Goal: Task Accomplishment & Management: Manage account settings

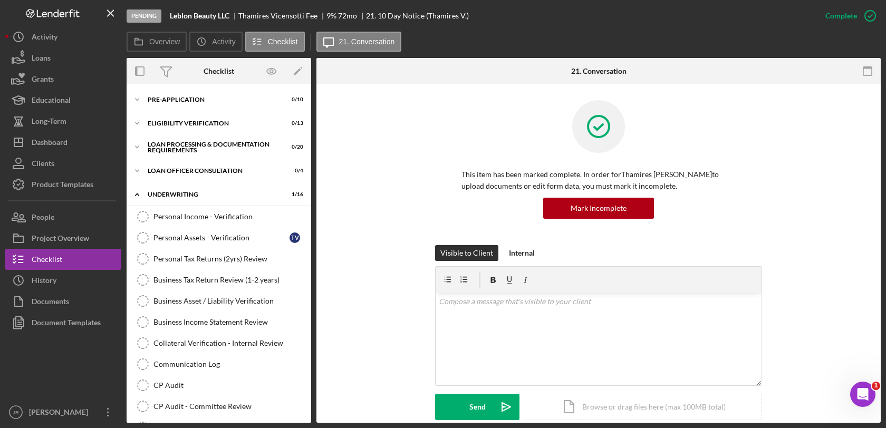
scroll to position [196, 0]
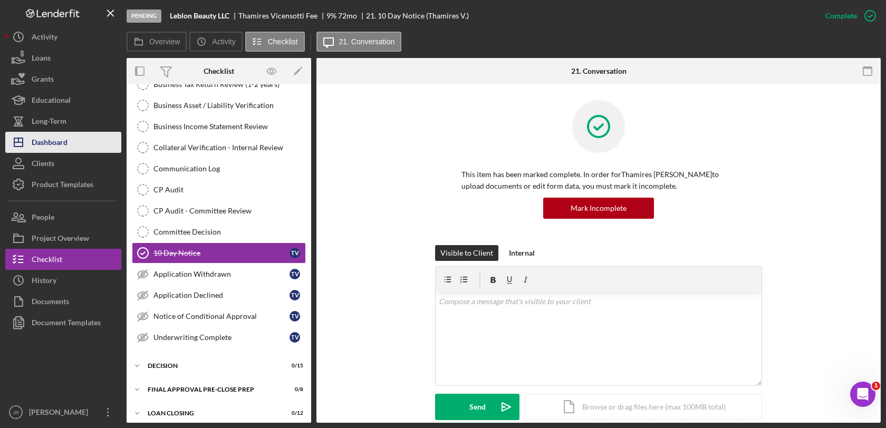
click at [62, 134] on div "Dashboard" at bounding box center [50, 144] width 36 height 24
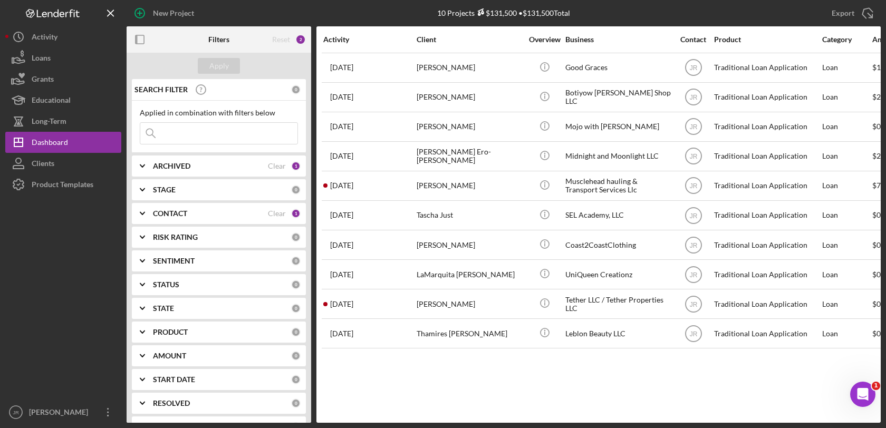
click at [185, 210] on b "CONTACT" at bounding box center [170, 213] width 34 height 8
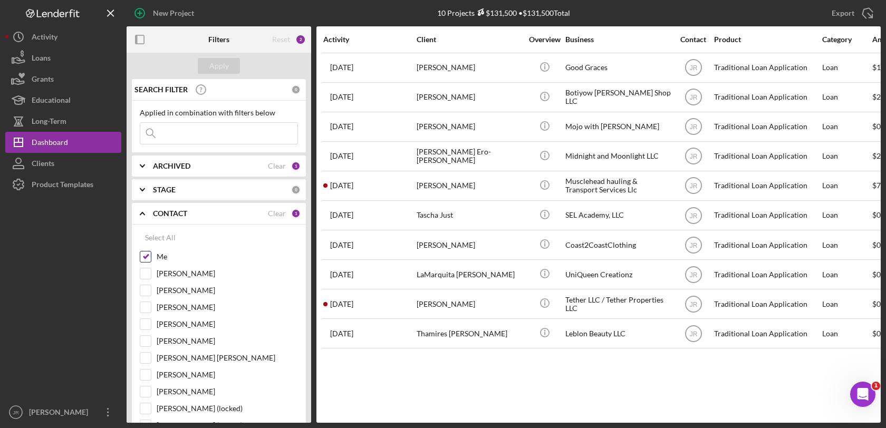
click at [148, 256] on input "Me" at bounding box center [145, 256] width 11 height 11
checkbox input "false"
click at [150, 274] on input "[PERSON_NAME]" at bounding box center [145, 273] width 11 height 11
checkbox input "true"
click at [219, 67] on div "Apply" at bounding box center [219, 66] width 20 height 16
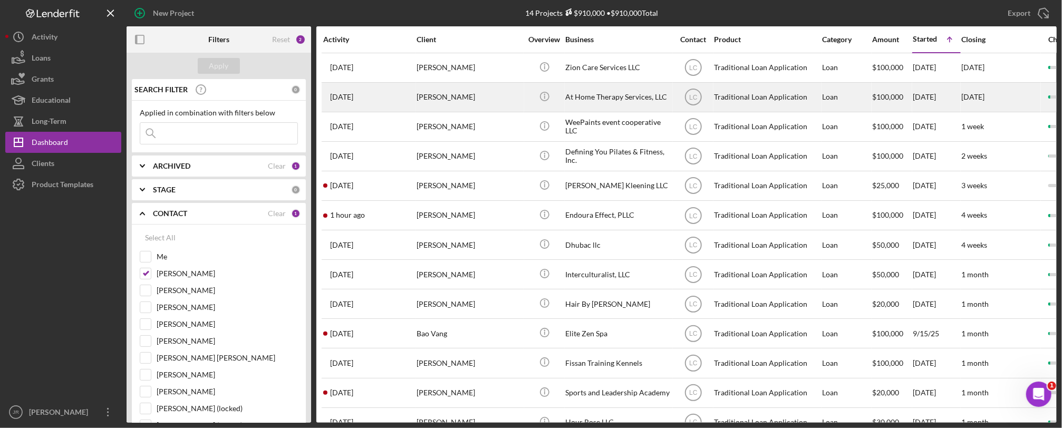
click at [618, 96] on div "At Home Therapy Services, LLC" at bounding box center [617, 97] width 105 height 28
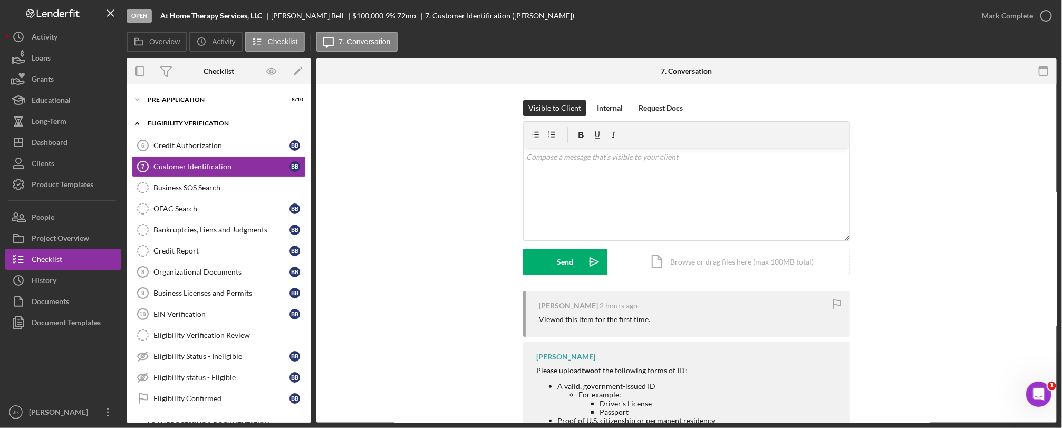
click at [139, 121] on icon "Icon/Expander" at bounding box center [137, 123] width 21 height 21
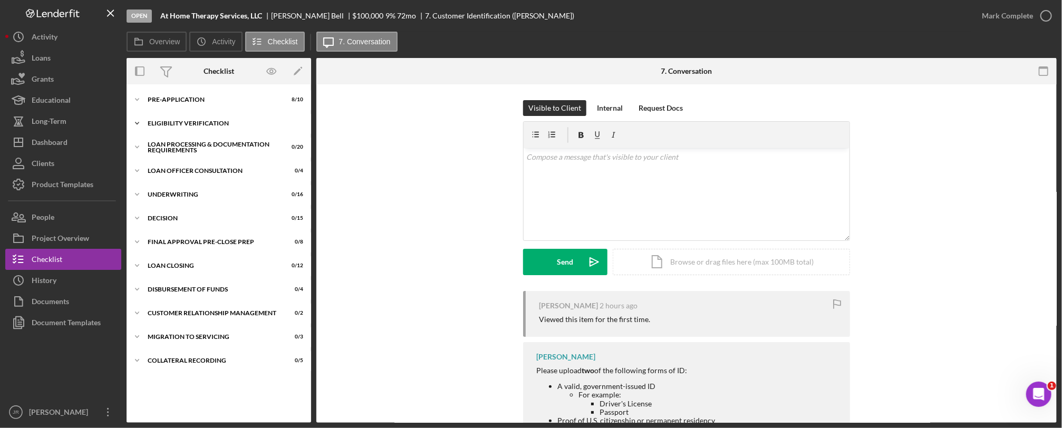
click at [139, 121] on icon "Icon/Expander" at bounding box center [137, 123] width 21 height 21
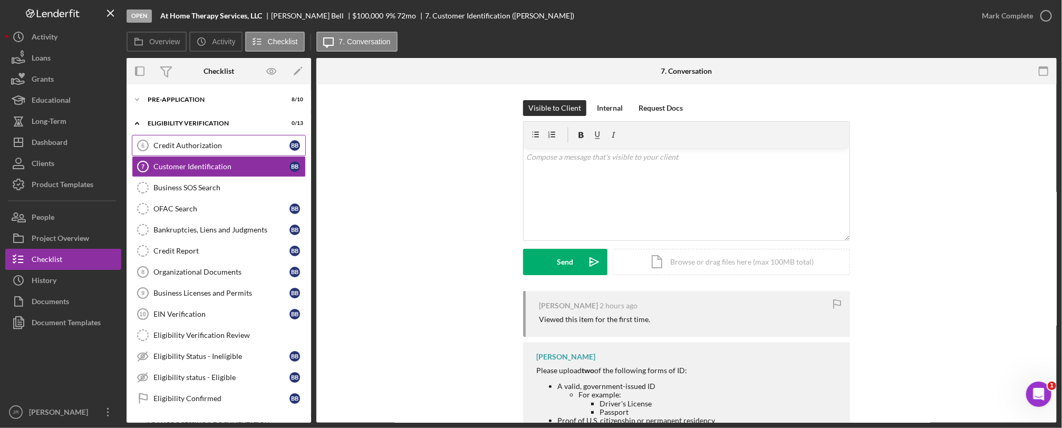
click at [192, 141] on div "Credit Authorization" at bounding box center [221, 145] width 136 height 8
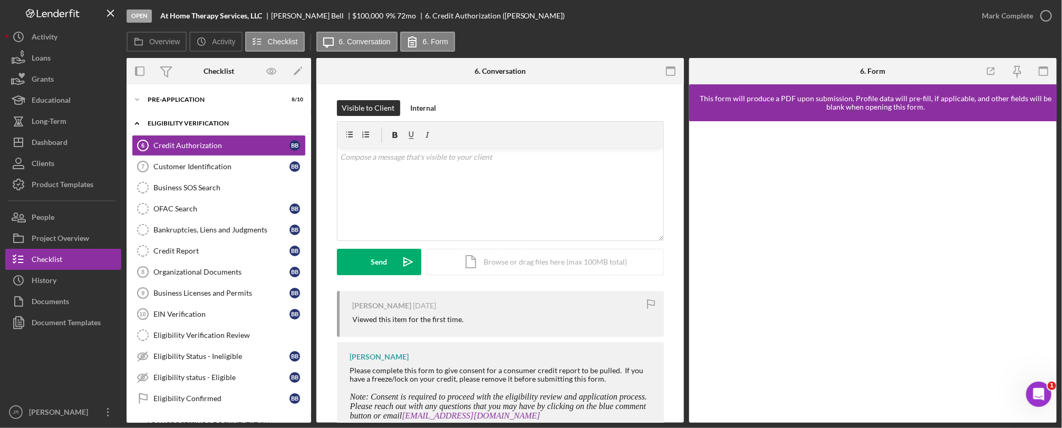
click at [134, 122] on icon "Icon/Expander" at bounding box center [137, 123] width 21 height 21
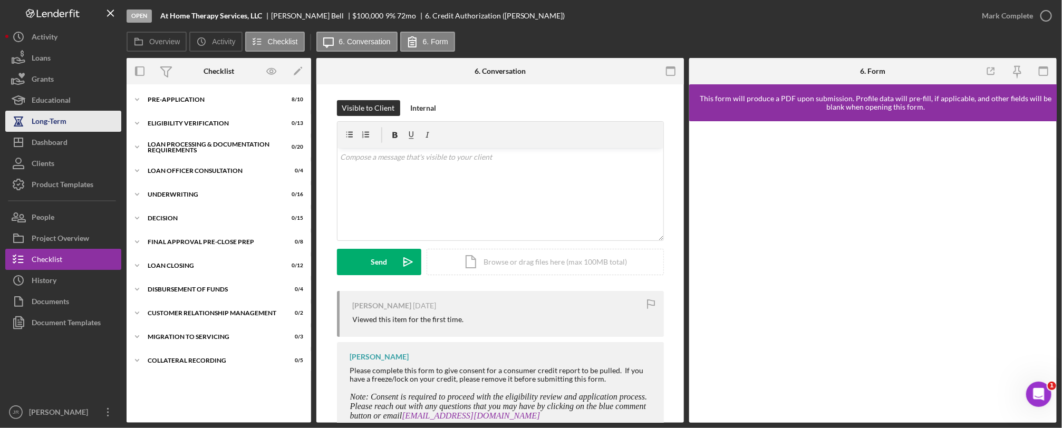
click at [64, 131] on div "Long-Term" at bounding box center [49, 123] width 35 height 24
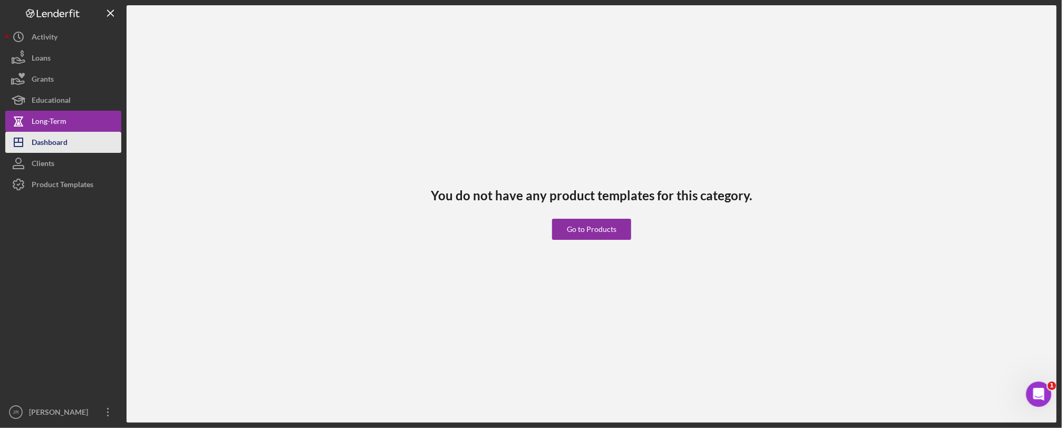
click at [56, 145] on div "Dashboard" at bounding box center [50, 144] width 36 height 24
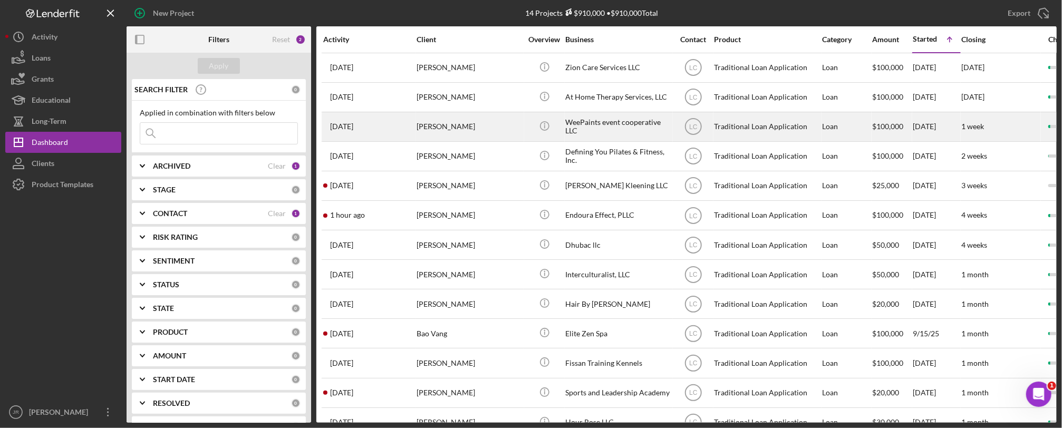
click at [625, 133] on div "WeePaints event cooperative LLC" at bounding box center [617, 127] width 105 height 28
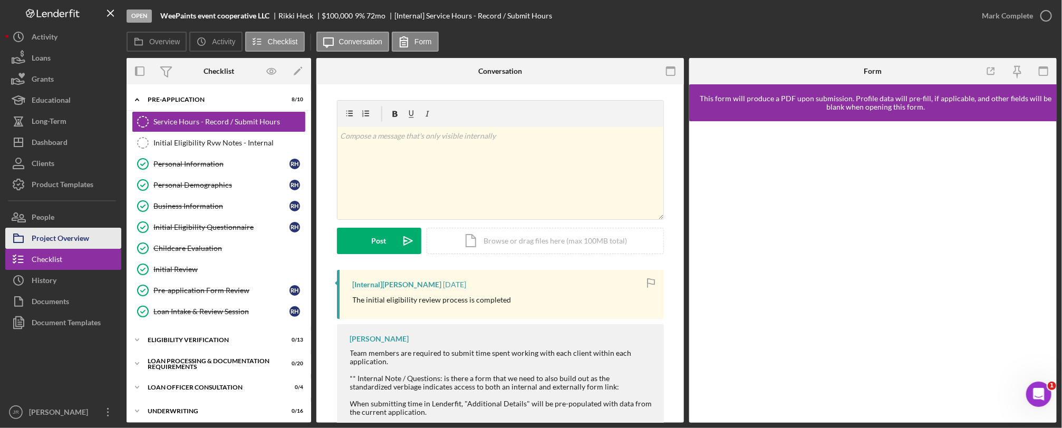
click at [78, 237] on div "Project Overview" at bounding box center [60, 240] width 57 height 24
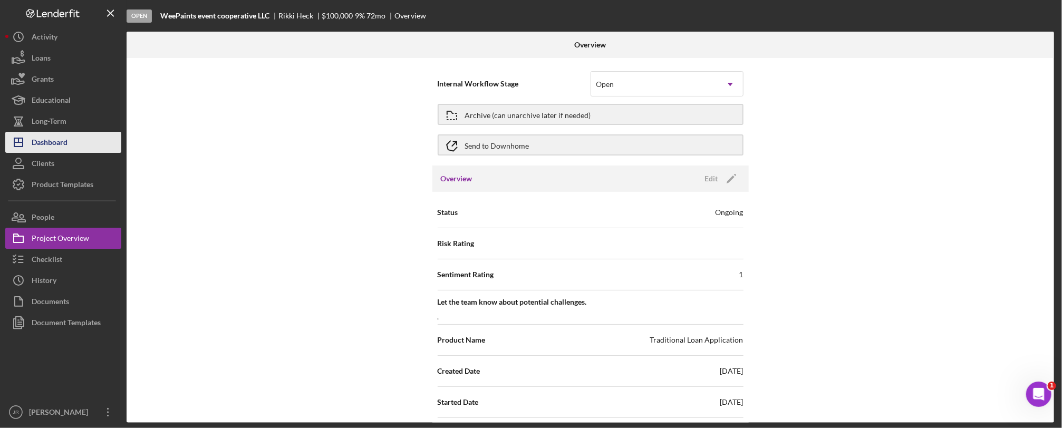
click at [55, 141] on div "Dashboard" at bounding box center [50, 144] width 36 height 24
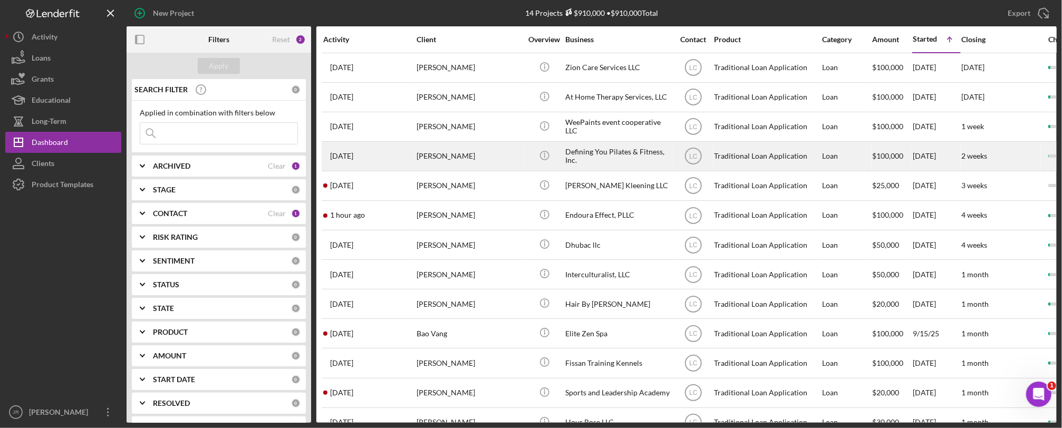
click at [447, 166] on div "[PERSON_NAME]" at bounding box center [468, 156] width 105 height 28
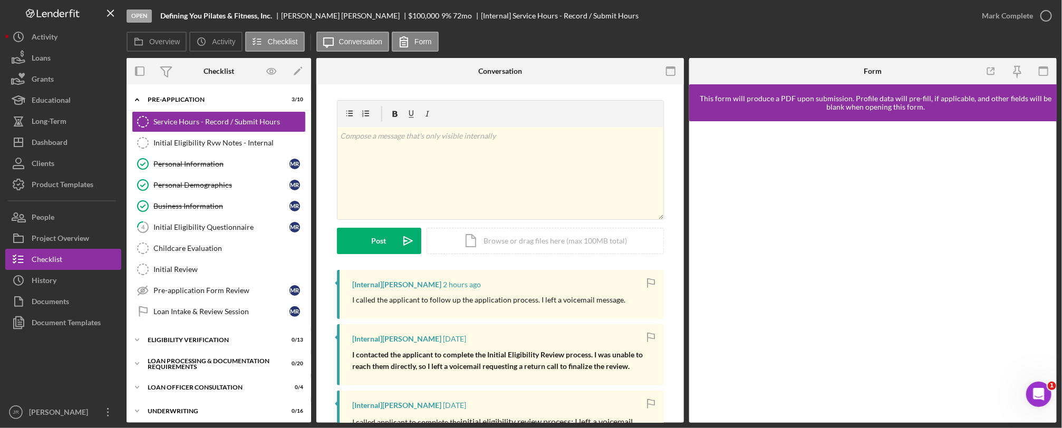
click at [628, 25] on div "Open Defining You Pilates & Fitness, Inc. [PERSON_NAME] $100,000 $100,000 9 % 7…" at bounding box center [549, 16] width 844 height 32
click at [64, 150] on div "Dashboard" at bounding box center [50, 144] width 36 height 24
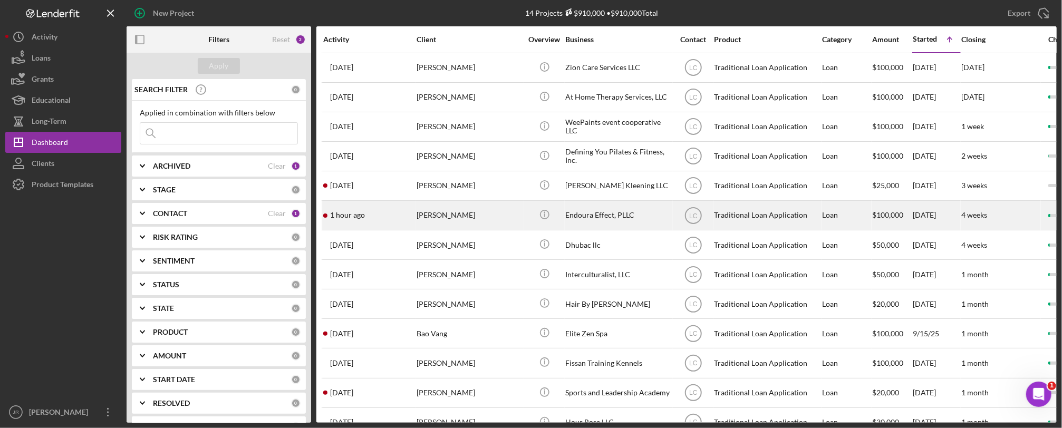
click at [601, 218] on div "Endoura Effect, PLLC" at bounding box center [617, 215] width 105 height 28
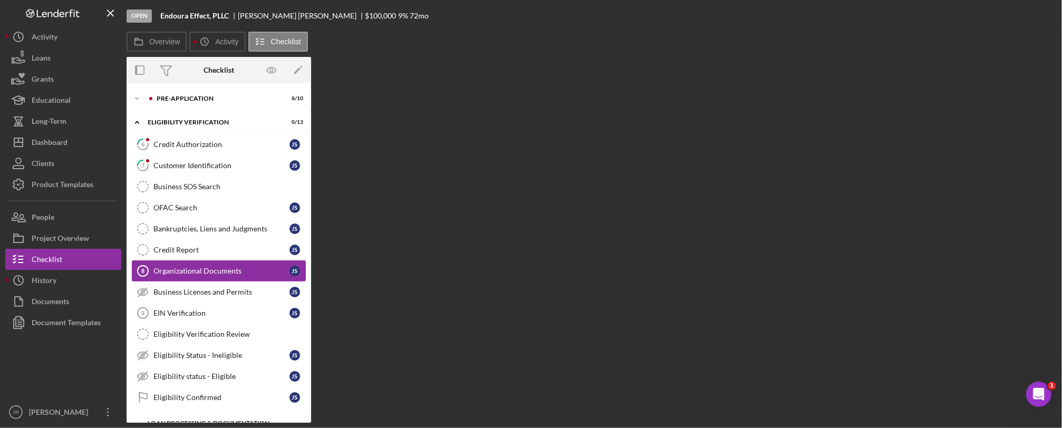
scroll to position [18, 0]
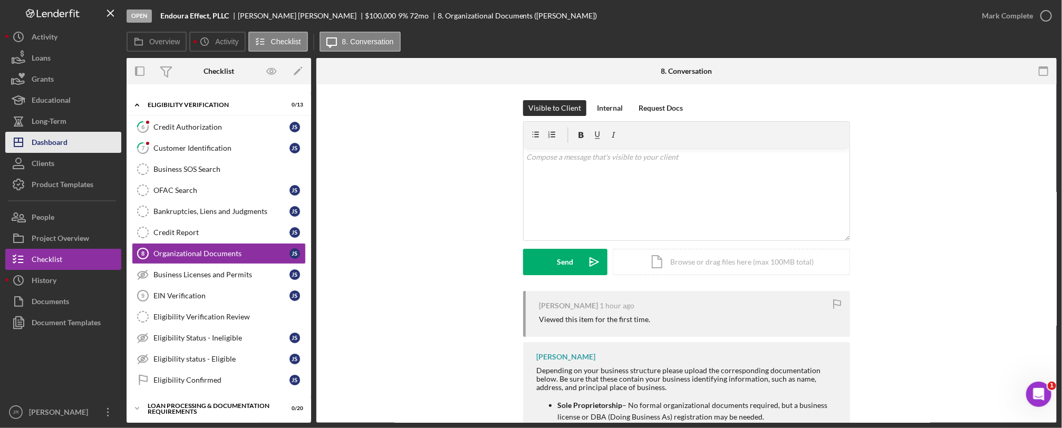
click at [48, 148] on div "Dashboard" at bounding box center [50, 144] width 36 height 24
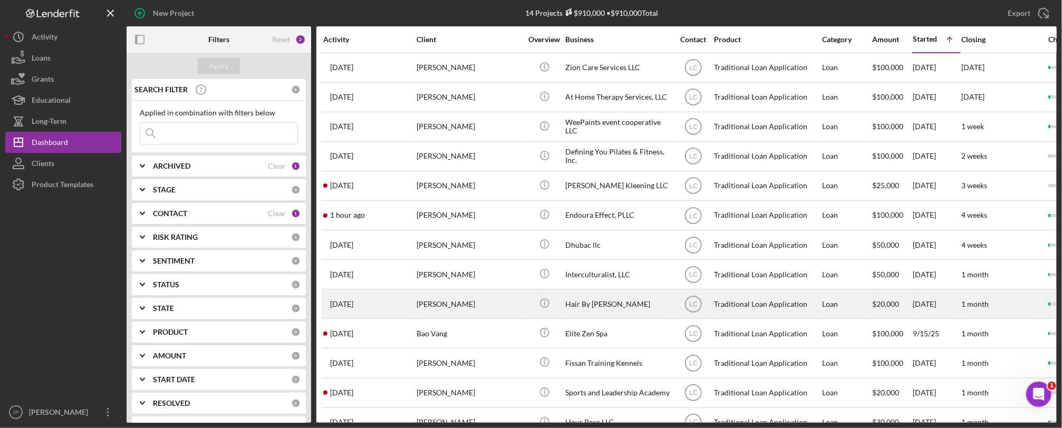
click at [568, 308] on div "Hair By [PERSON_NAME]" at bounding box center [617, 304] width 105 height 28
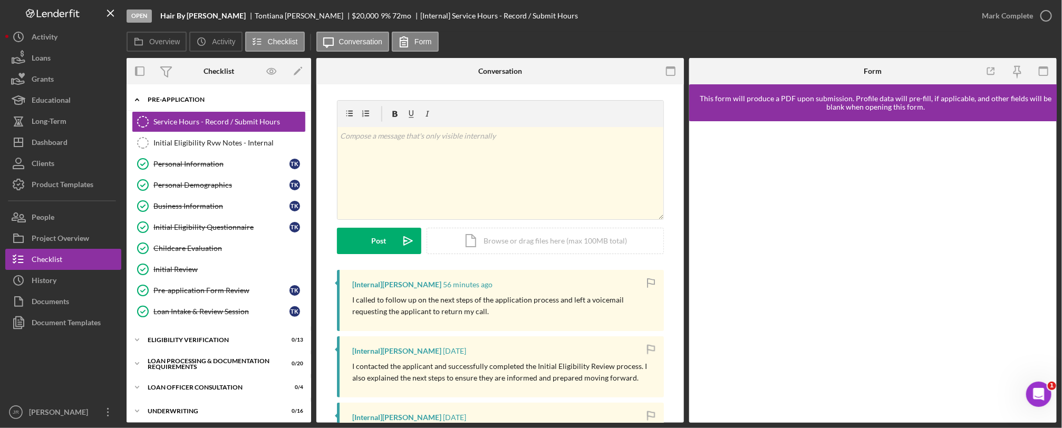
click at [153, 92] on div "Icon/Expander Pre-Application 8 / 10" at bounding box center [219, 100] width 184 height 22
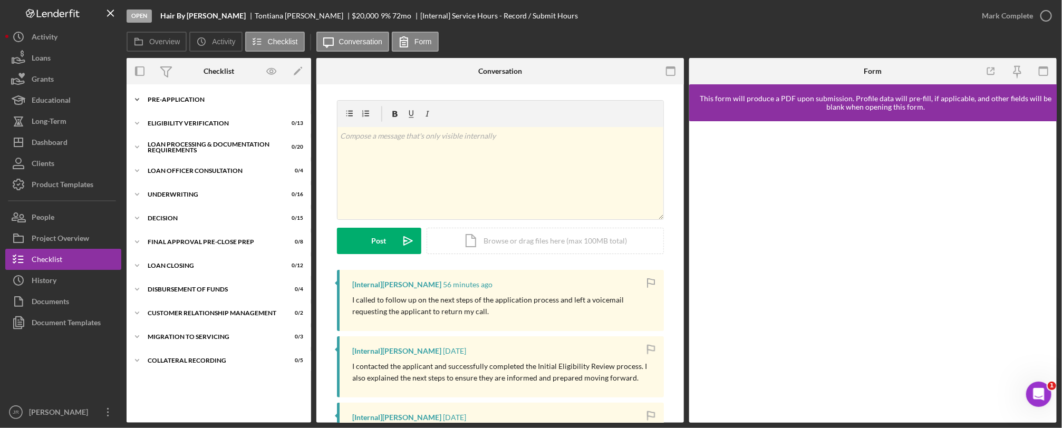
click at [142, 93] on icon "Icon/Expander" at bounding box center [137, 99] width 21 height 21
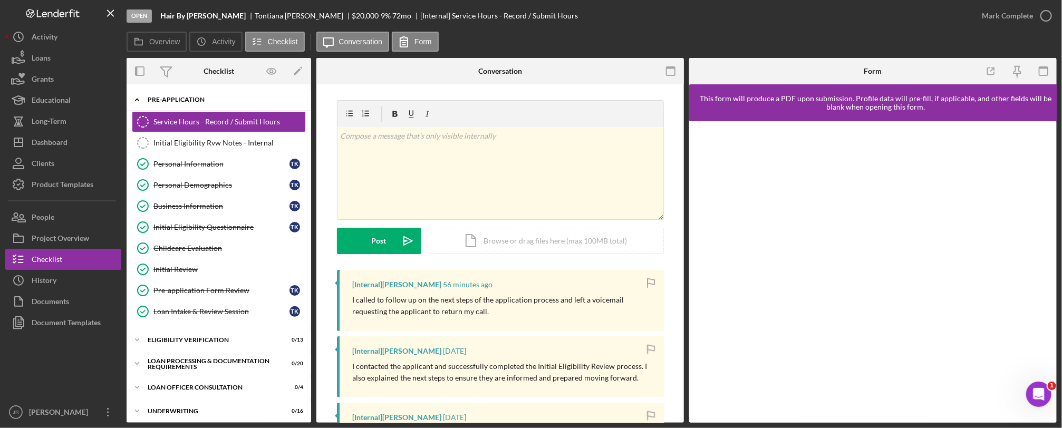
click at [142, 93] on icon "Icon/Expander" at bounding box center [137, 99] width 21 height 21
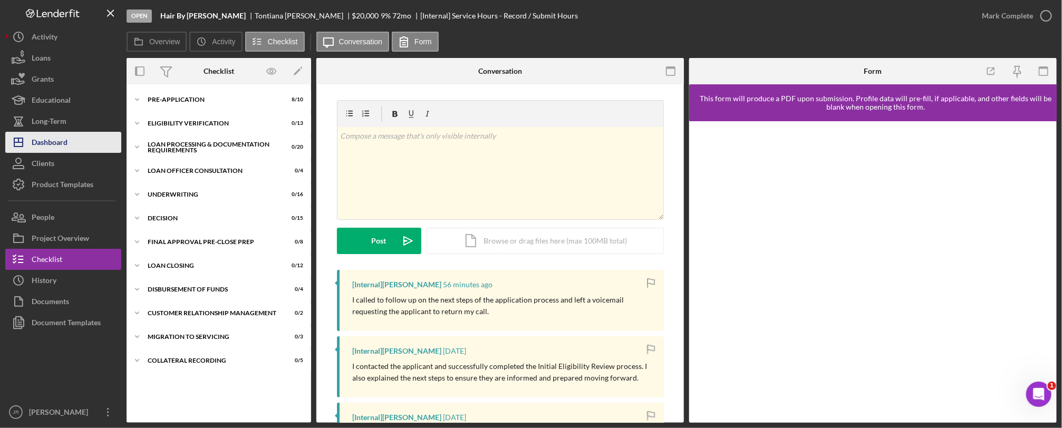
click at [86, 134] on button "Icon/Dashboard Dashboard" at bounding box center [63, 142] width 116 height 21
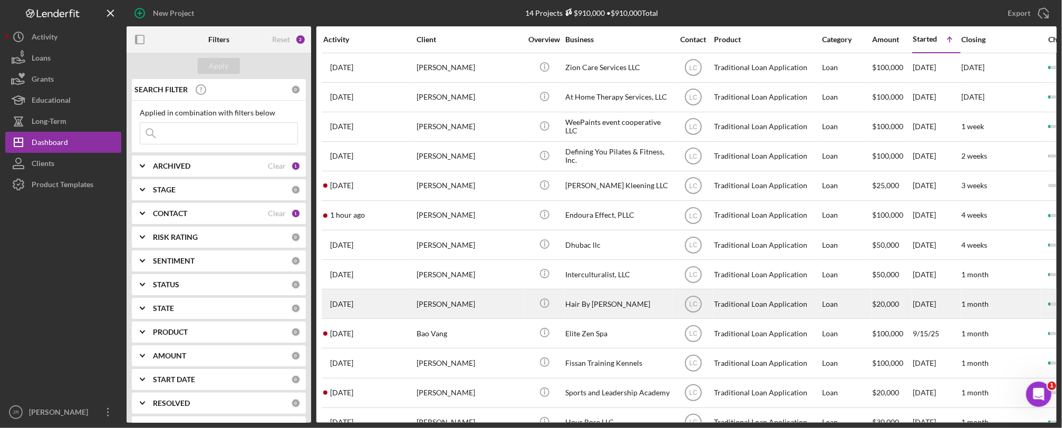
click at [568, 308] on div "Hair By [PERSON_NAME]" at bounding box center [617, 304] width 105 height 28
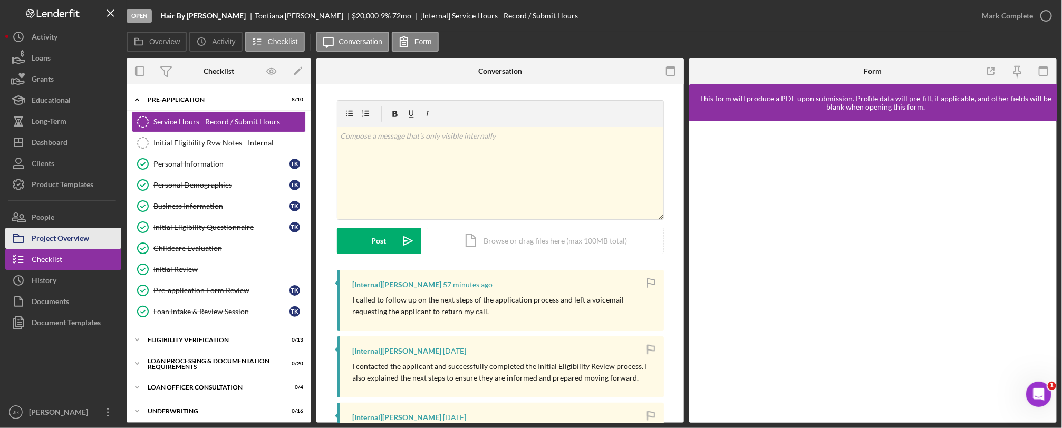
click at [69, 239] on div "Project Overview" at bounding box center [60, 240] width 57 height 24
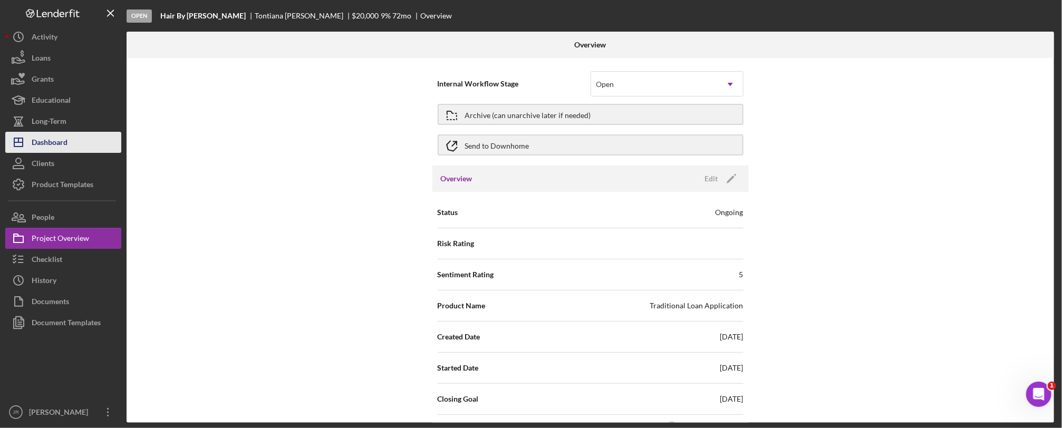
click at [56, 147] on div "Dashboard" at bounding box center [50, 144] width 36 height 24
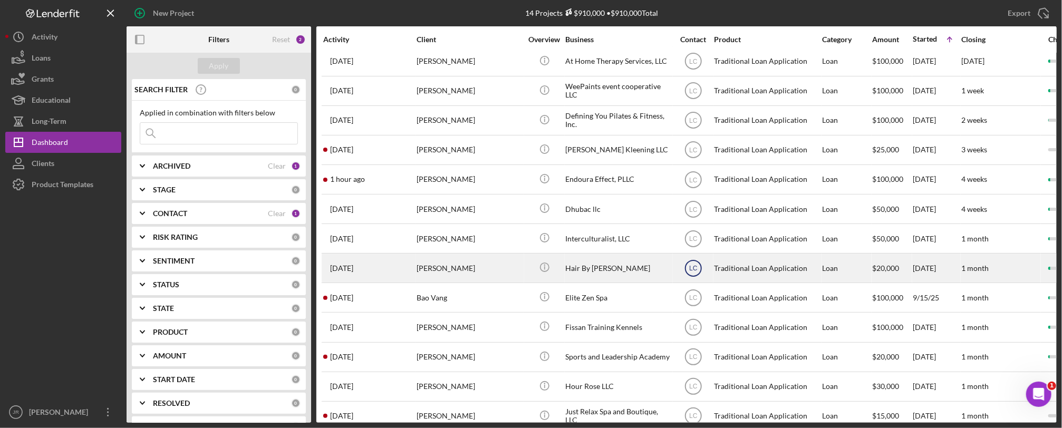
scroll to position [64, 0]
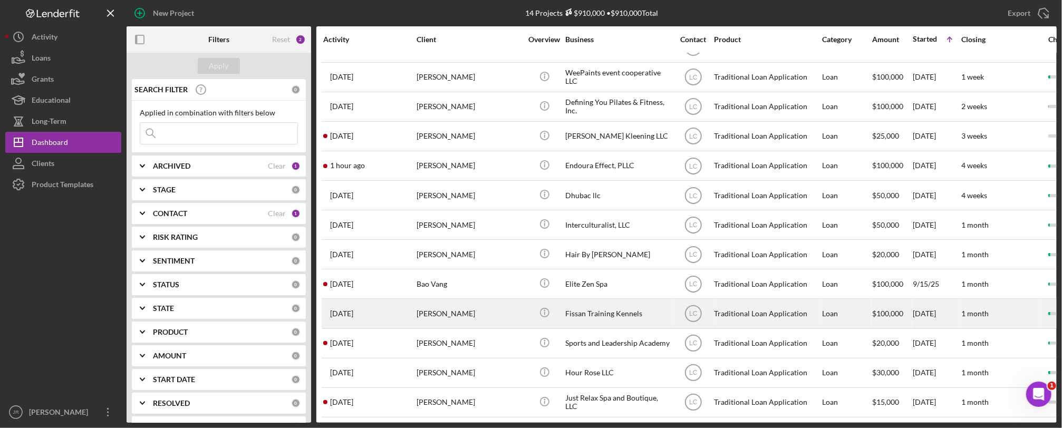
click at [571, 304] on div "Fissan Training Kennels" at bounding box center [617, 313] width 105 height 28
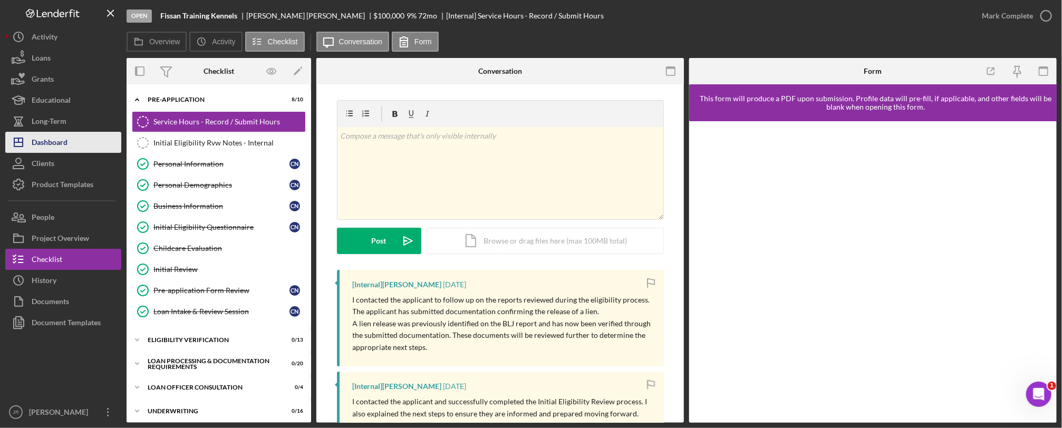
click at [62, 134] on div "Dashboard" at bounding box center [50, 144] width 36 height 24
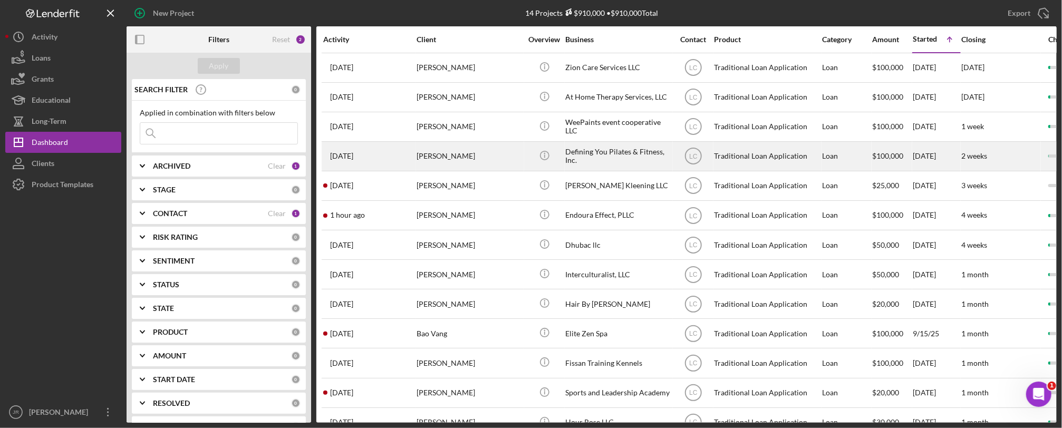
click at [352, 153] on time "[DATE]" at bounding box center [341, 156] width 23 height 8
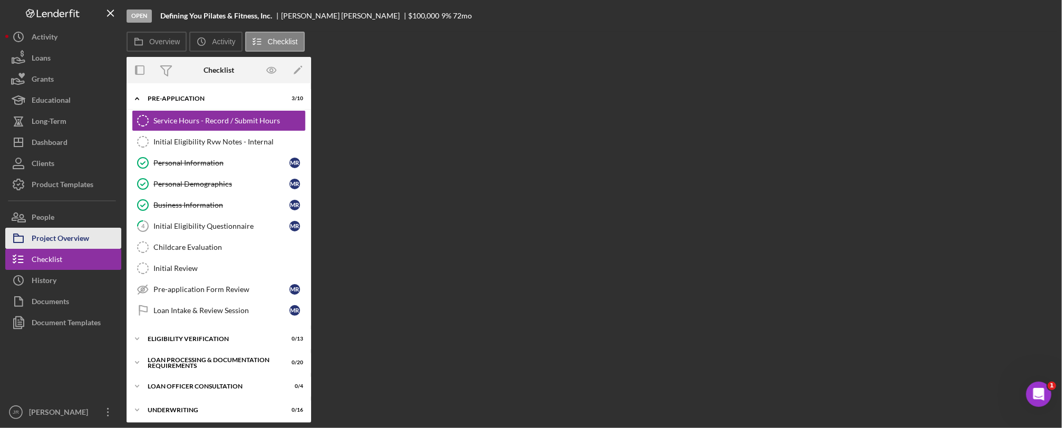
click at [47, 236] on div "Project Overview" at bounding box center [60, 240] width 57 height 24
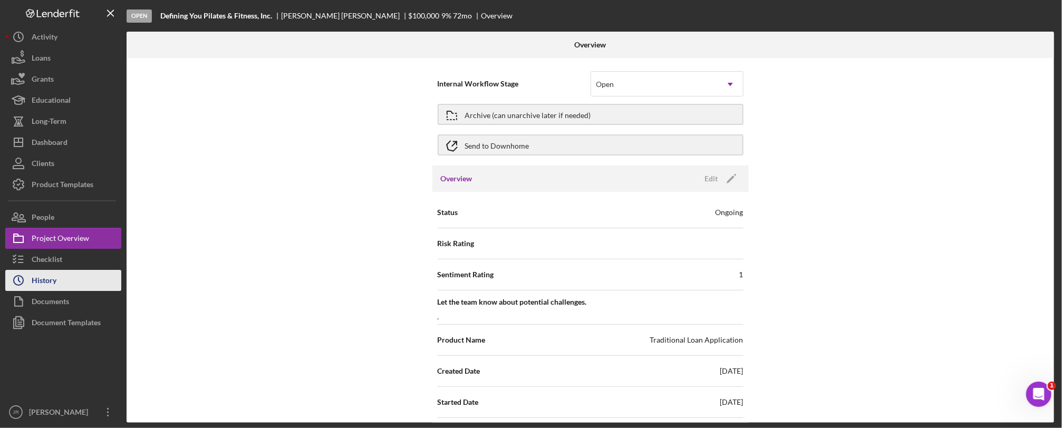
click at [48, 278] on div "History" at bounding box center [44, 282] width 25 height 24
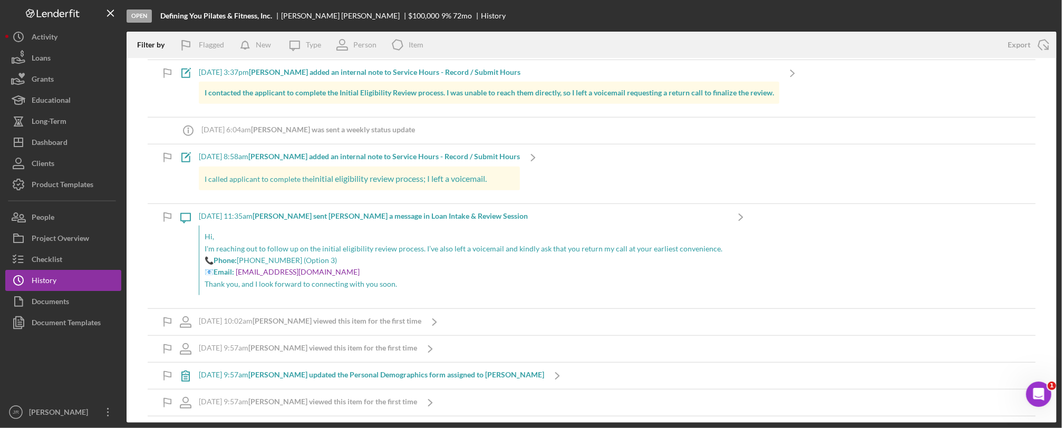
scroll to position [603, 0]
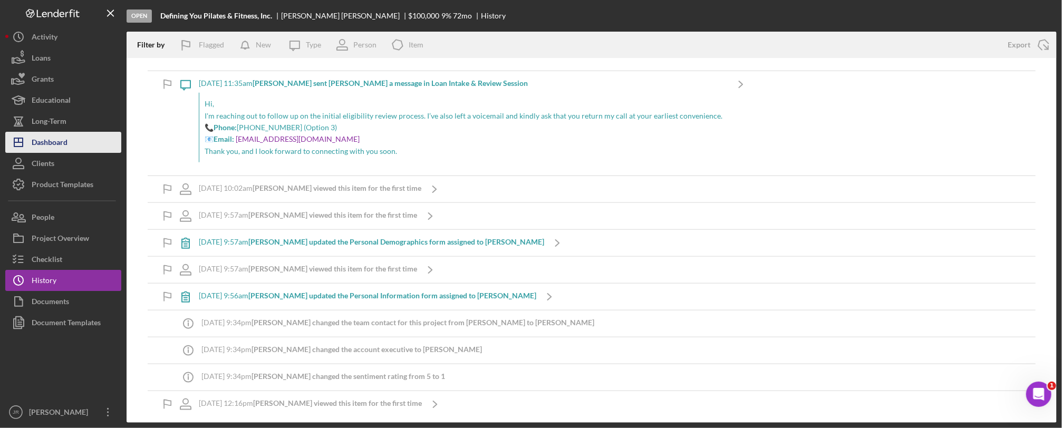
click at [67, 144] on div "Dashboard" at bounding box center [50, 144] width 36 height 24
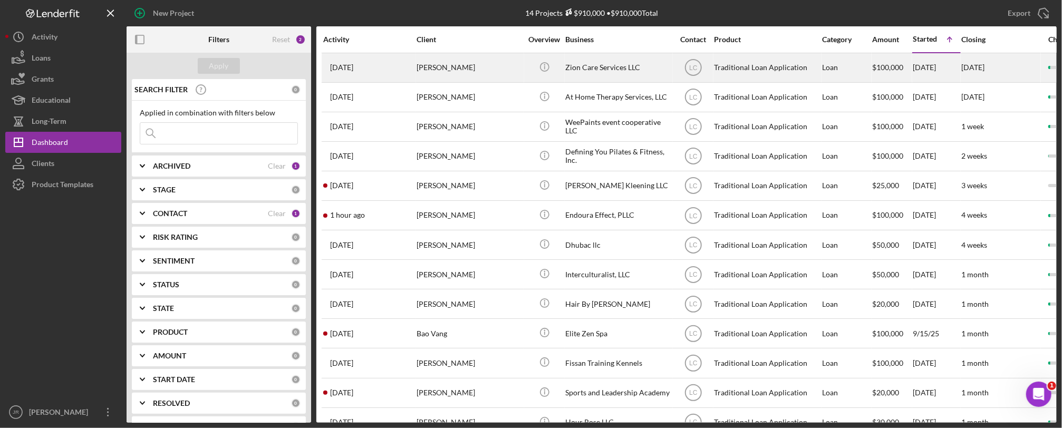
click at [598, 67] on div "Zion Care Services LLC" at bounding box center [617, 68] width 105 height 28
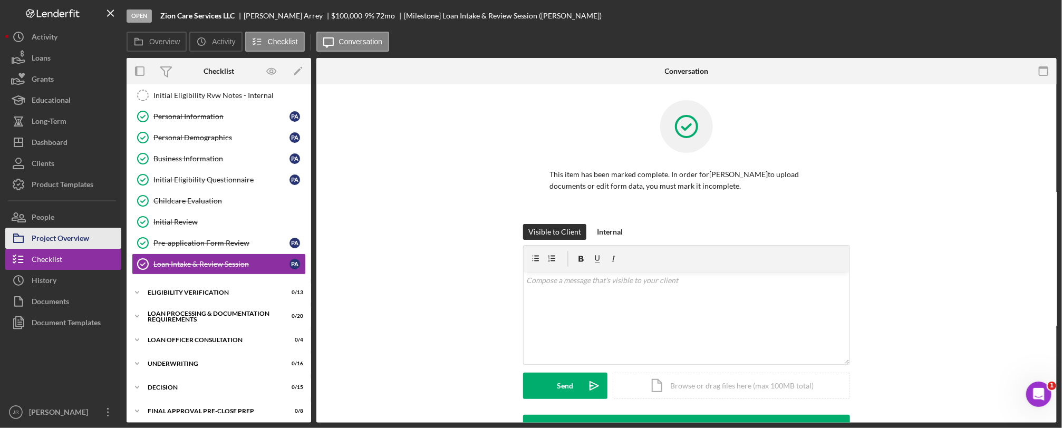
scroll to position [59, 0]
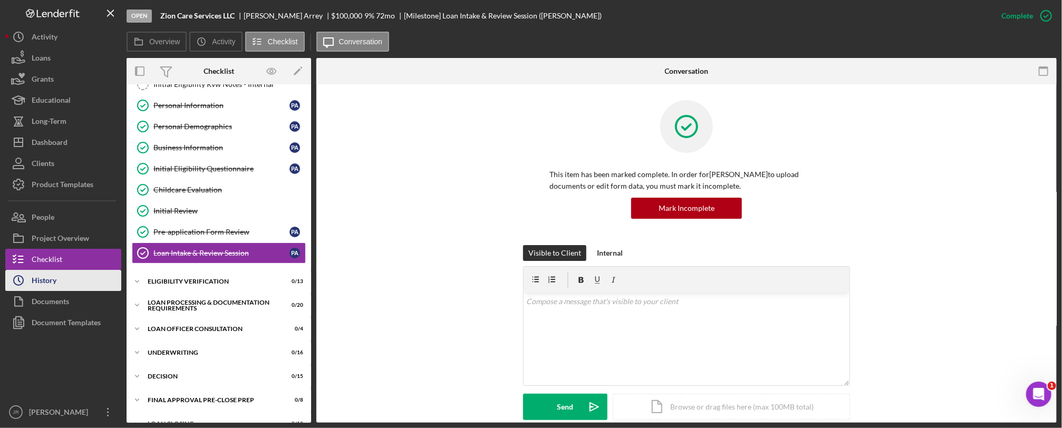
click at [54, 273] on div "History" at bounding box center [44, 282] width 25 height 24
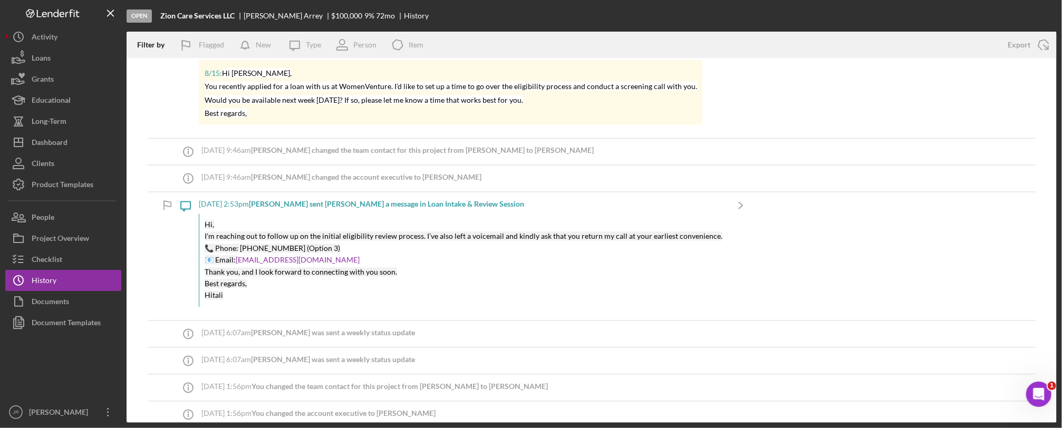
scroll to position [1115, 0]
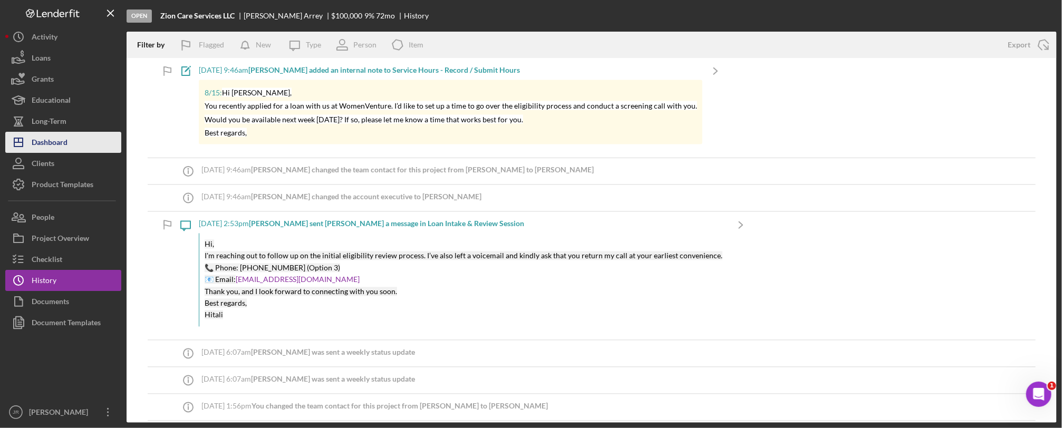
click at [64, 147] on div "Dashboard" at bounding box center [50, 144] width 36 height 24
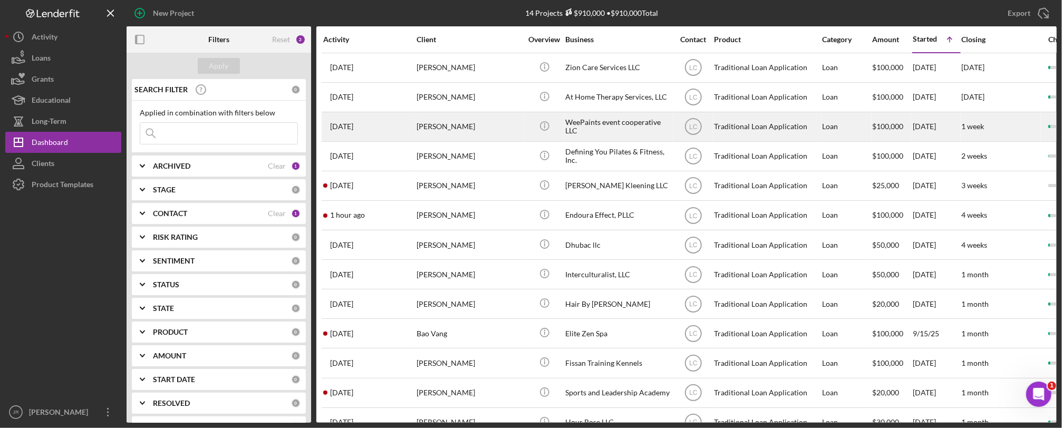
click at [634, 128] on div "WeePaints event cooperative LLC" at bounding box center [617, 127] width 105 height 28
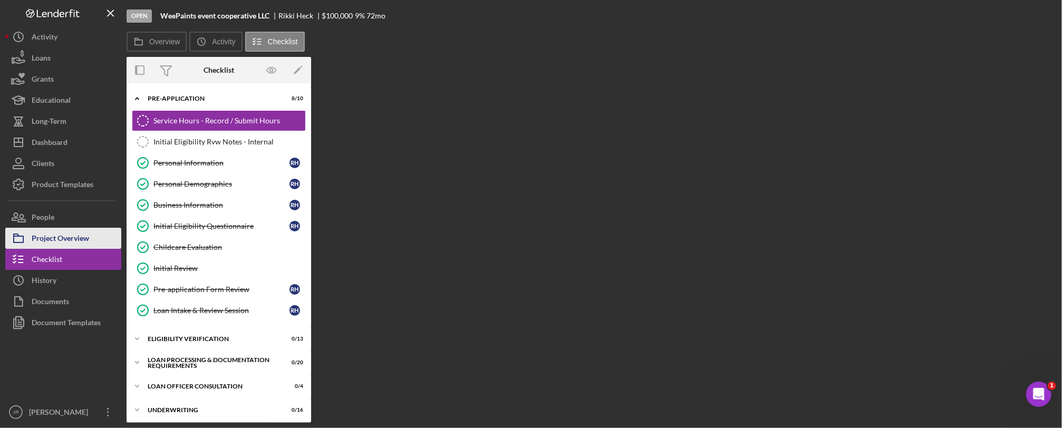
click at [63, 232] on div "Project Overview" at bounding box center [60, 240] width 57 height 24
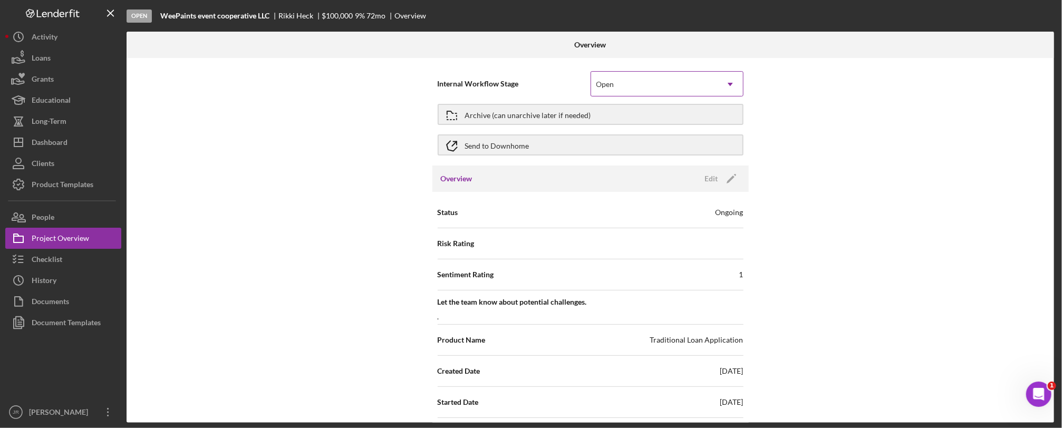
click at [629, 86] on div "Open" at bounding box center [654, 84] width 127 height 24
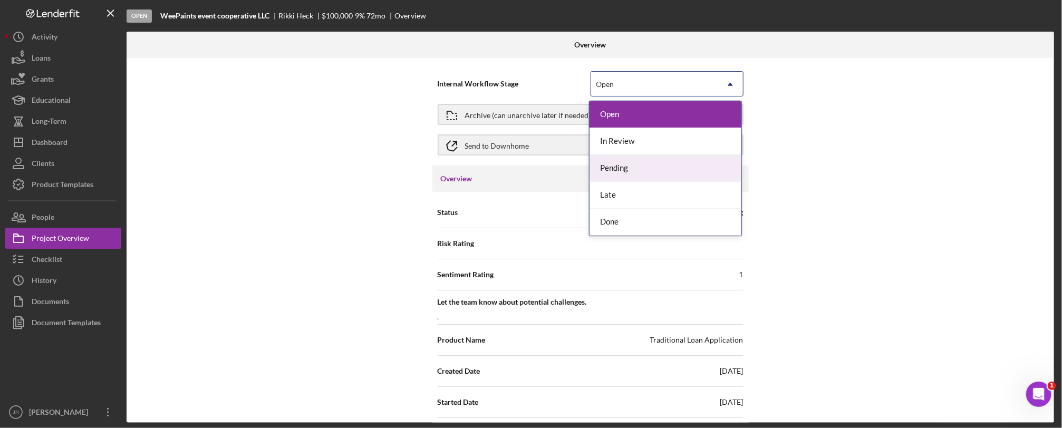
click at [615, 170] on div "Pending" at bounding box center [665, 168] width 152 height 27
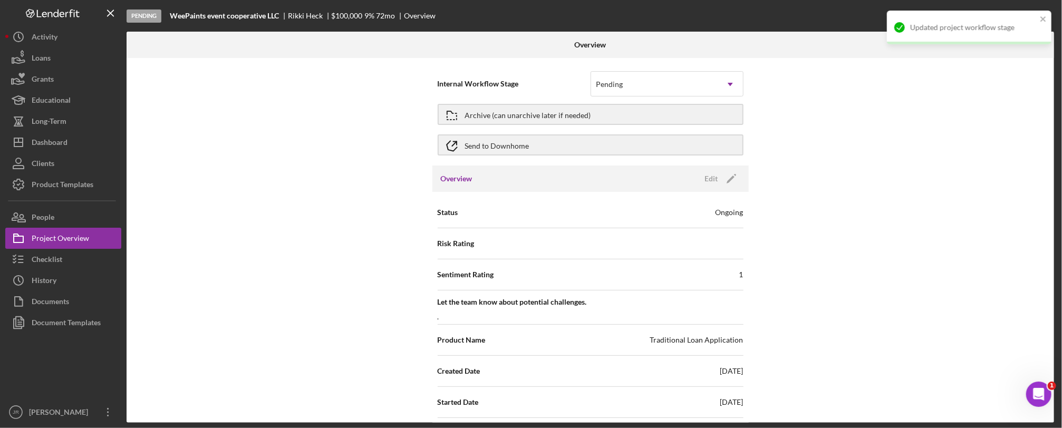
click at [841, 139] on div "Internal Workflow Stage Pending Icon/Dropdown Arrow Archive (can unarchive late…" at bounding box center [590, 240] width 927 height 365
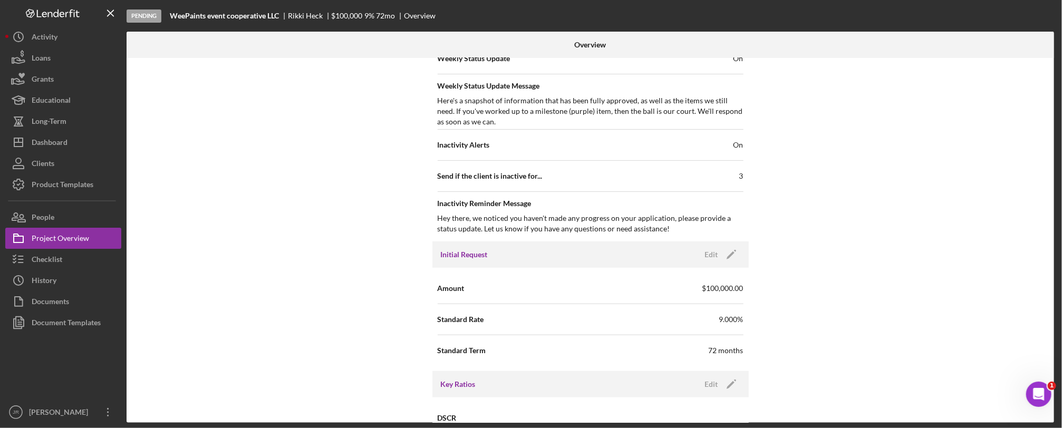
scroll to position [527, 0]
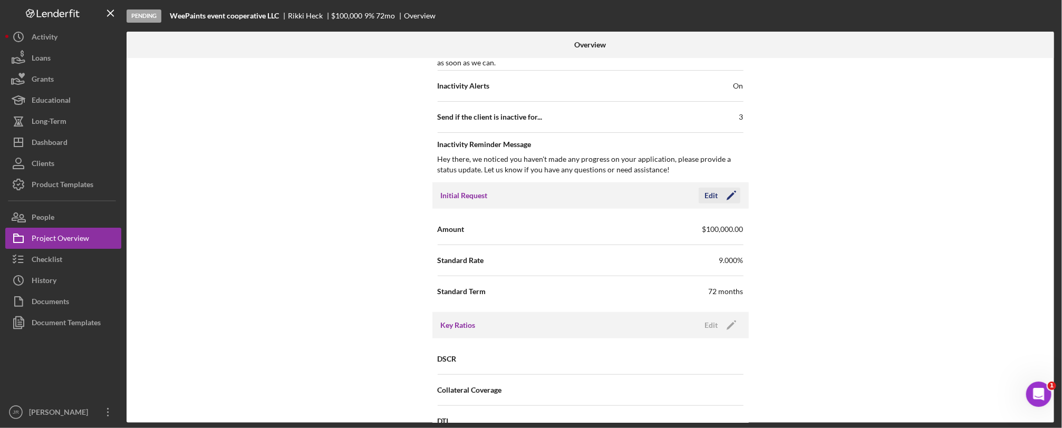
click at [725, 194] on icon "Icon/Edit" at bounding box center [731, 195] width 26 height 26
click at [625, 232] on input "$100,000" at bounding box center [666, 228] width 153 height 25
type input "$0"
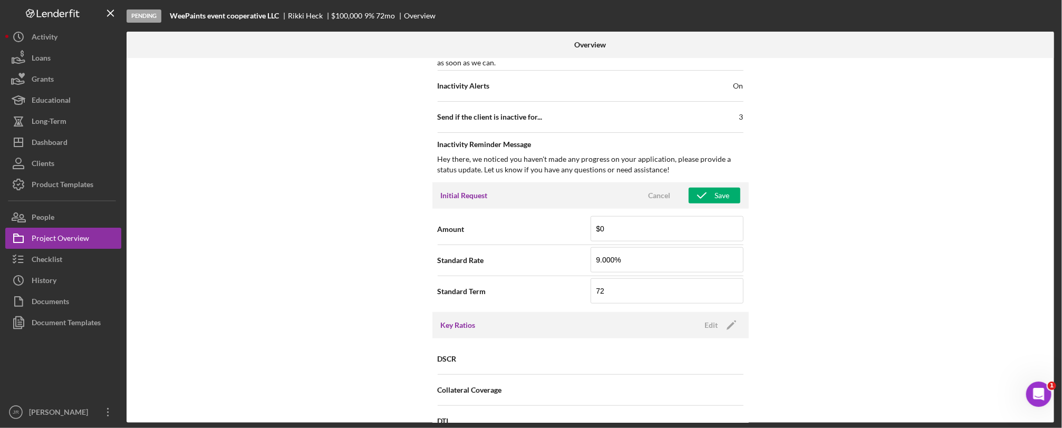
click at [786, 198] on div "Internal Workflow Stage Pending Icon/Dropdown Arrow Archive (can unarchive late…" at bounding box center [590, 240] width 927 height 365
click at [731, 191] on button "Save" at bounding box center [714, 196] width 52 height 16
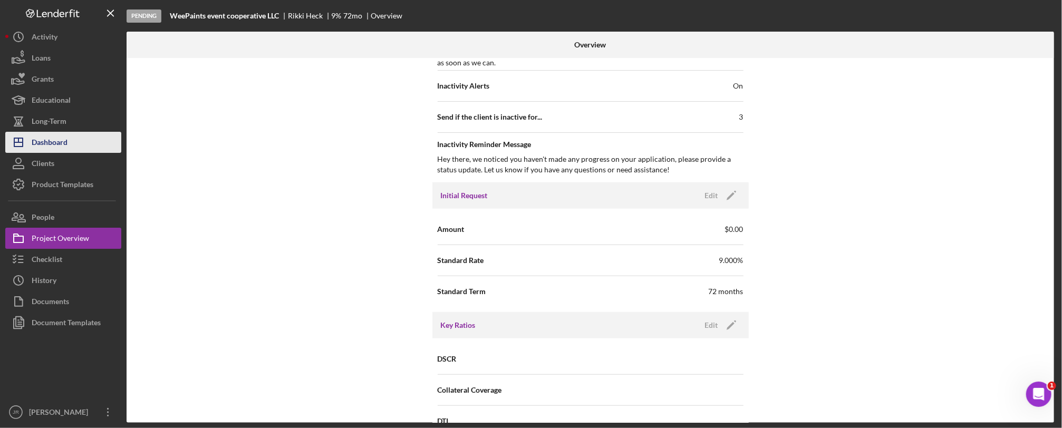
click at [92, 138] on button "Icon/Dashboard Dashboard" at bounding box center [63, 142] width 116 height 21
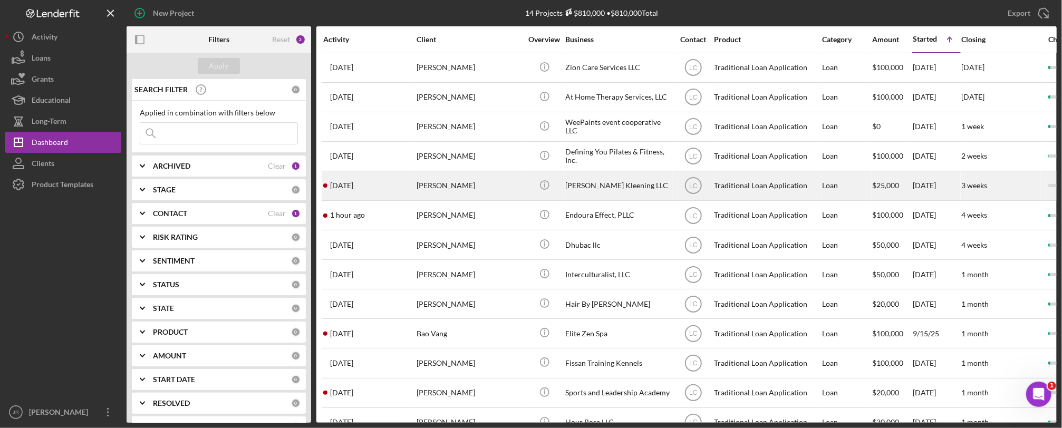
click at [440, 182] on div "[PERSON_NAME]" at bounding box center [468, 186] width 105 height 28
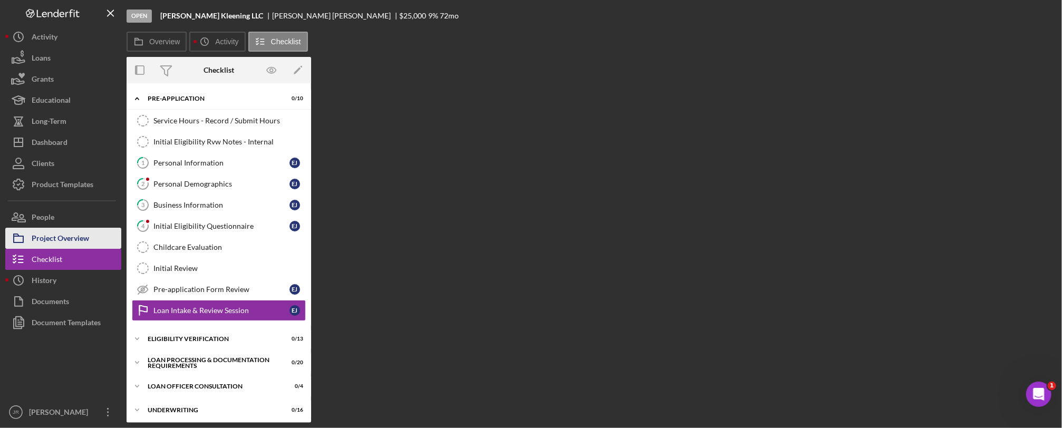
scroll to position [59, 0]
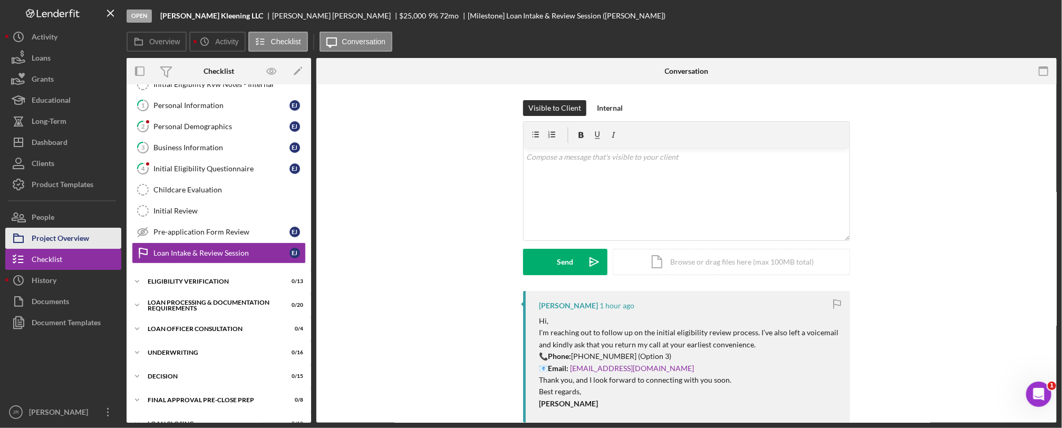
click at [61, 241] on div "Project Overview" at bounding box center [60, 240] width 57 height 24
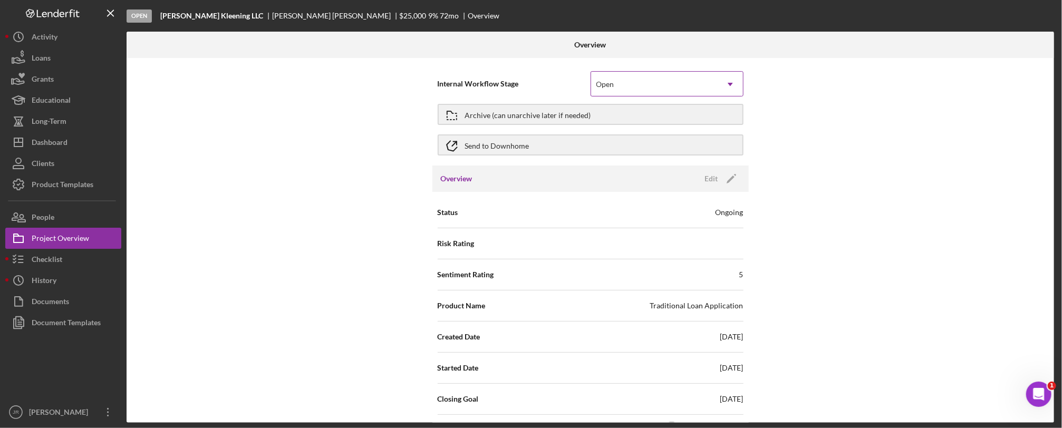
click at [667, 92] on div "Open" at bounding box center [654, 84] width 127 height 24
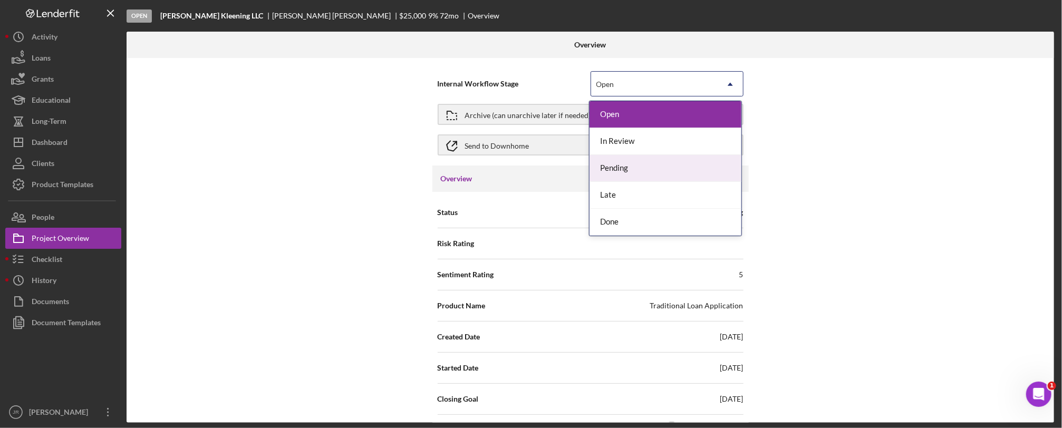
click at [629, 166] on div "Pending" at bounding box center [665, 168] width 152 height 27
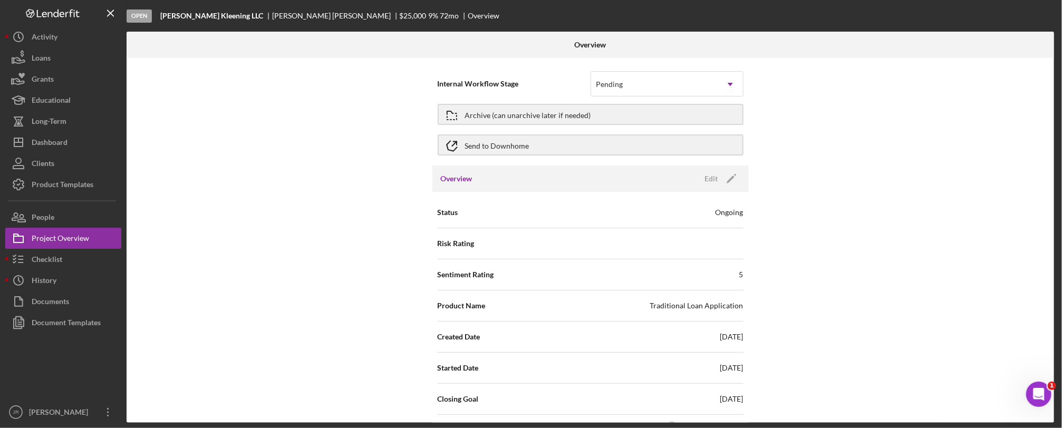
click at [885, 149] on div "Internal Workflow Stage option Pending, selected. Pending Icon/Dropdown Arrow A…" at bounding box center [590, 240] width 927 height 365
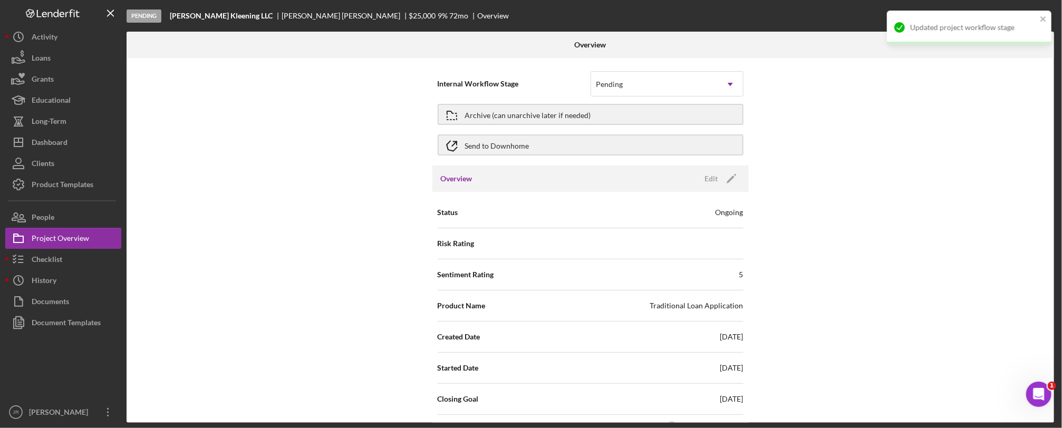
scroll to position [351, 0]
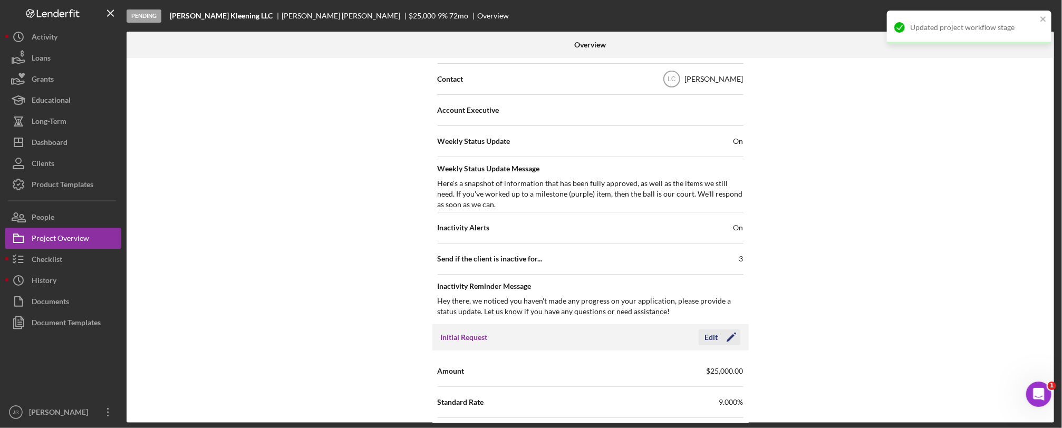
click at [735, 336] on icon "Icon/Edit" at bounding box center [731, 337] width 26 height 26
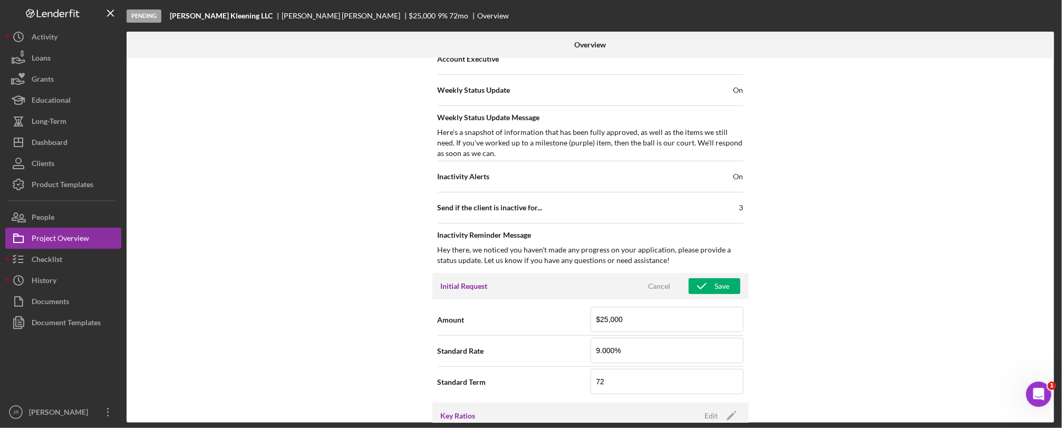
scroll to position [468, 0]
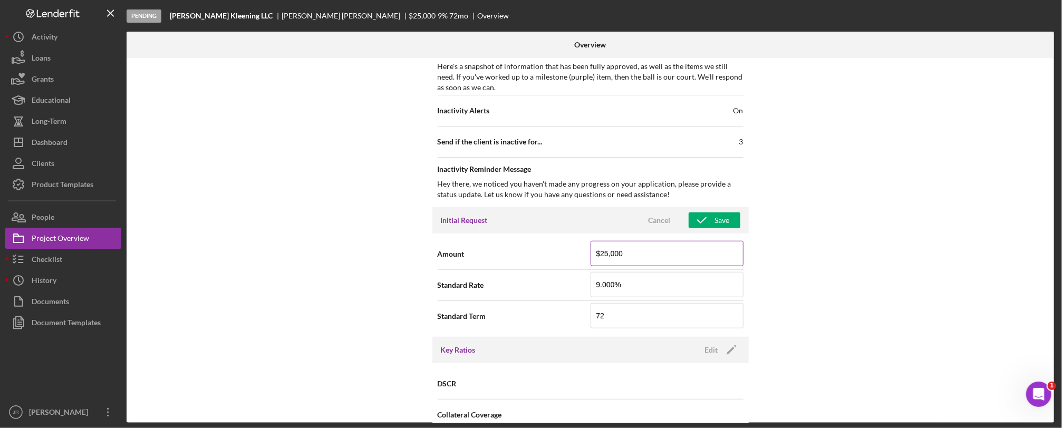
click at [629, 250] on input "$25,000" at bounding box center [666, 253] width 153 height 25
type input "$1"
type input "$0"
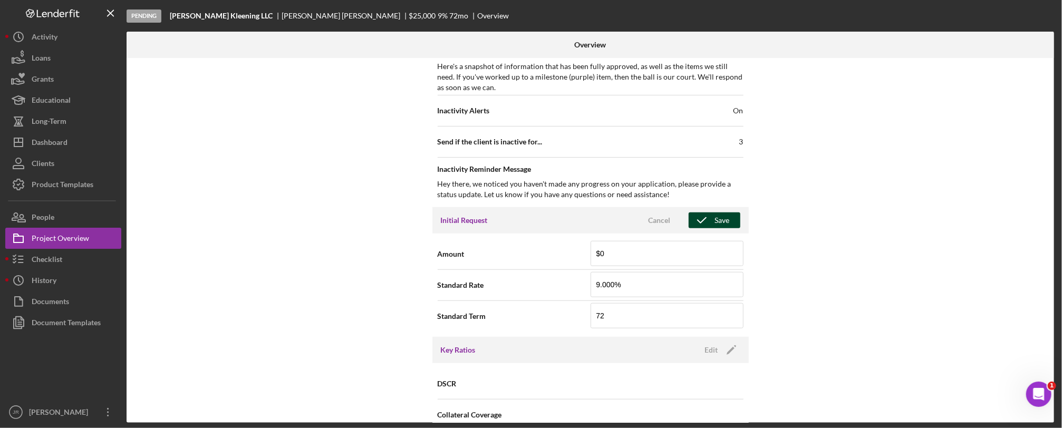
click at [711, 220] on icon "button" at bounding box center [701, 220] width 26 height 26
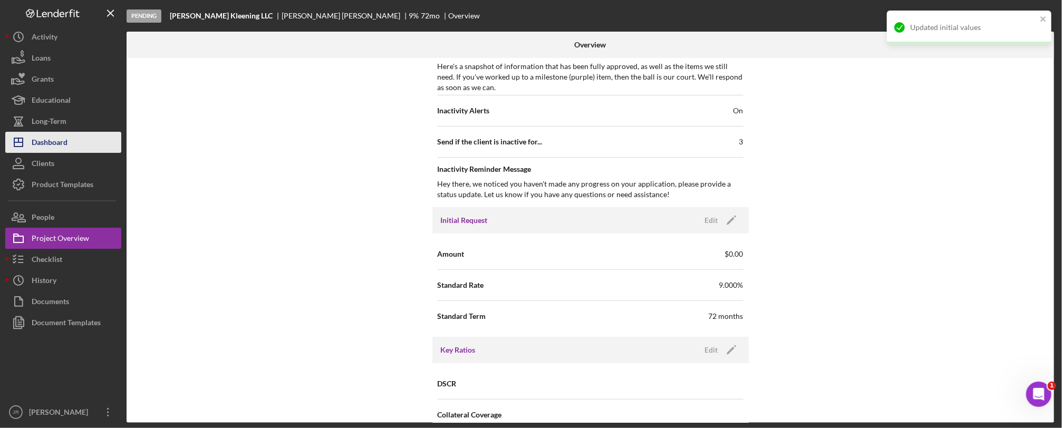
click at [80, 143] on button "Icon/Dashboard Dashboard" at bounding box center [63, 142] width 116 height 21
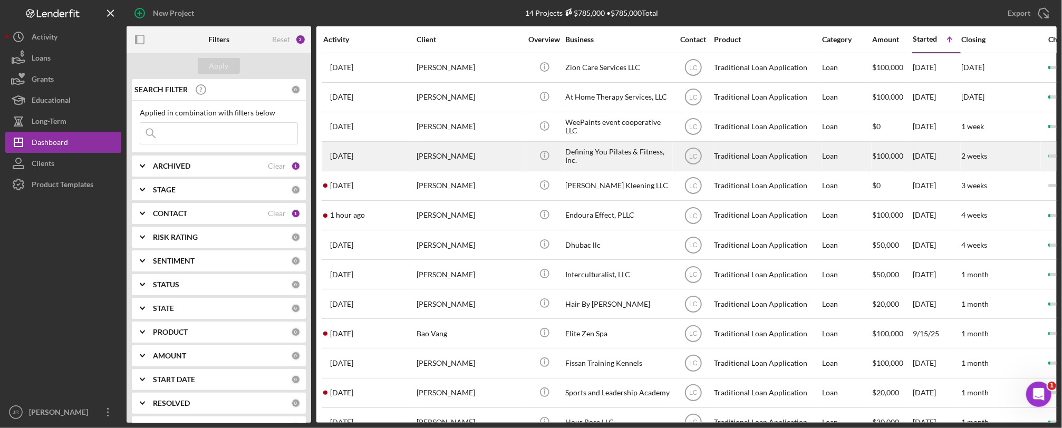
click at [578, 156] on div "Defining You Pilates & Fitness, Inc." at bounding box center [617, 156] width 105 height 28
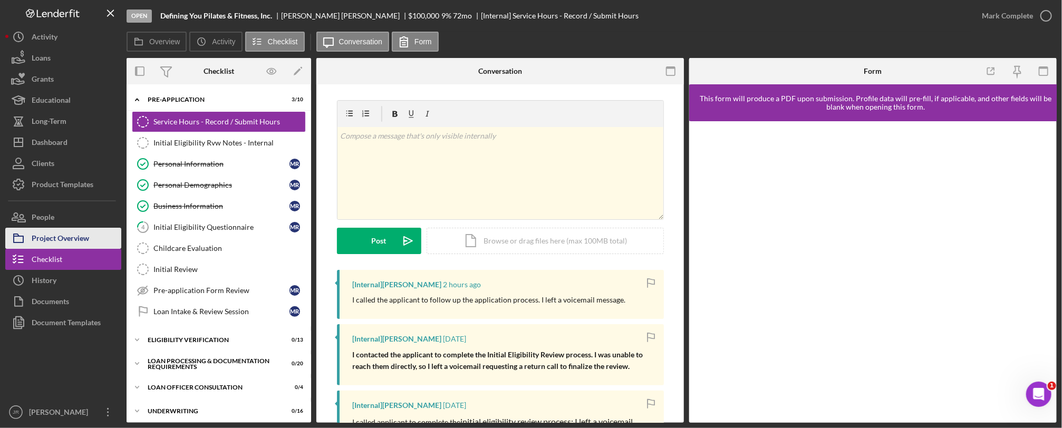
click at [62, 240] on div "Project Overview" at bounding box center [60, 240] width 57 height 24
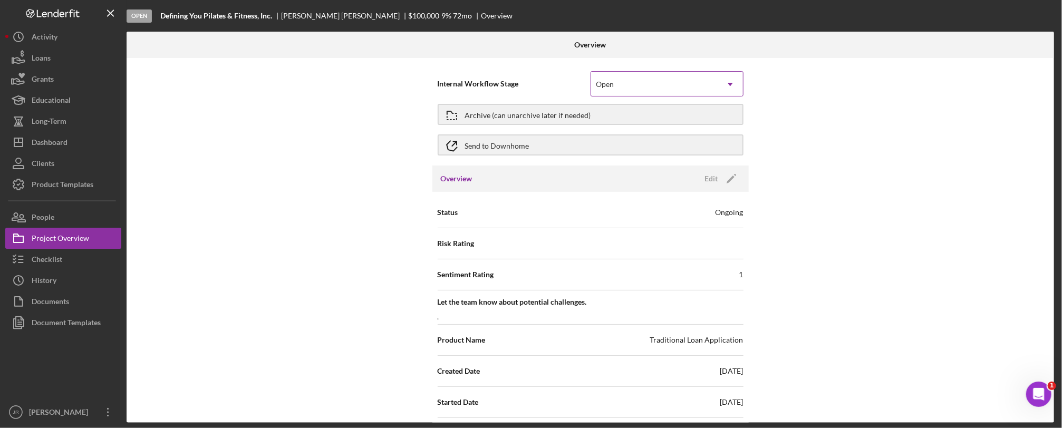
click at [677, 74] on div "Open" at bounding box center [654, 84] width 127 height 24
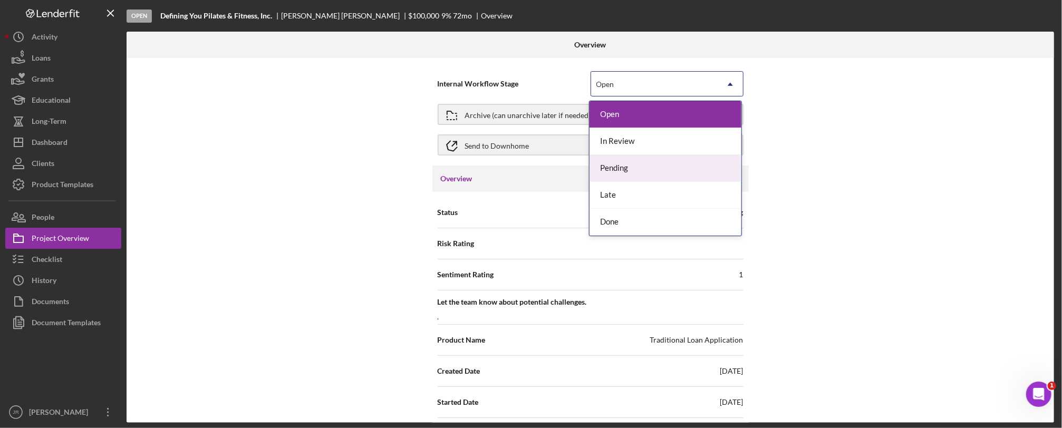
click at [628, 164] on div "Pending" at bounding box center [665, 168] width 152 height 27
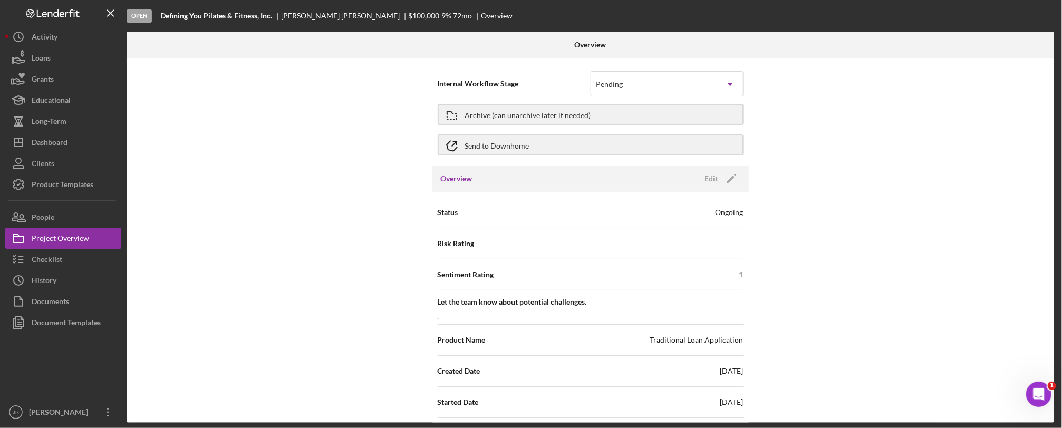
click at [835, 146] on div "Internal Workflow Stage option Pending, selected. Pending Icon/Dropdown Arrow A…" at bounding box center [590, 240] width 927 height 365
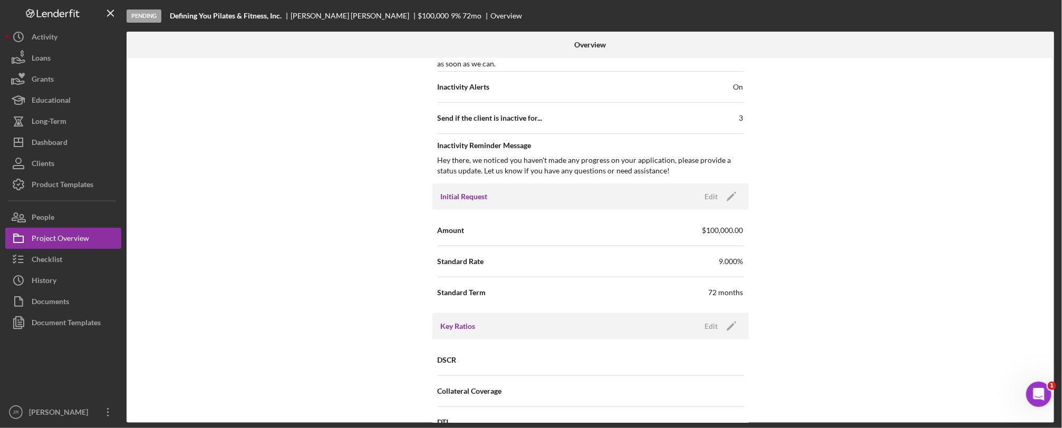
scroll to position [527, 0]
click at [726, 200] on polygon "button" at bounding box center [730, 196] width 8 height 8
click at [628, 238] on input "$100,000" at bounding box center [666, 228] width 153 height 25
click at [628, 236] on input "$100,000" at bounding box center [666, 228] width 153 height 25
click at [625, 233] on input "$100,000" at bounding box center [666, 228] width 153 height 25
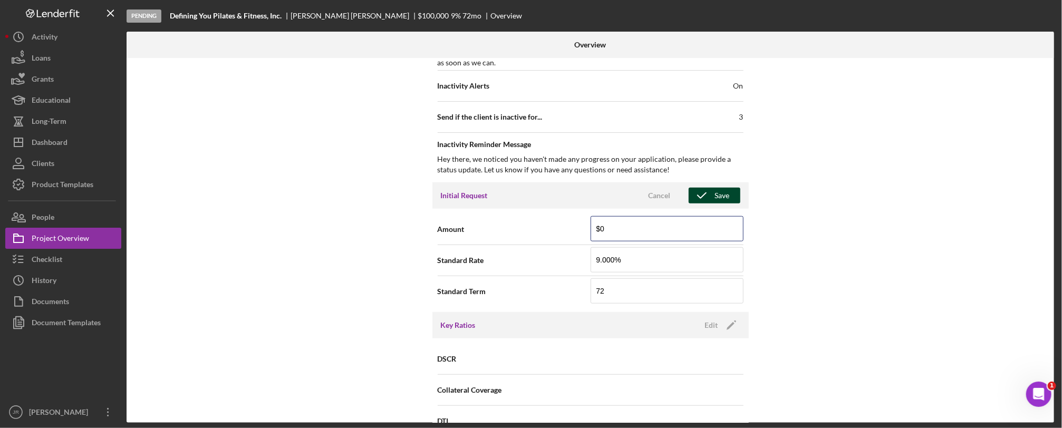
type input "$0"
click at [725, 202] on div "Save" at bounding box center [722, 196] width 15 height 16
click at [885, 148] on div "Internal Workflow Stage Pending Icon/Dropdown Arrow Archive (can unarchive late…" at bounding box center [590, 240] width 927 height 365
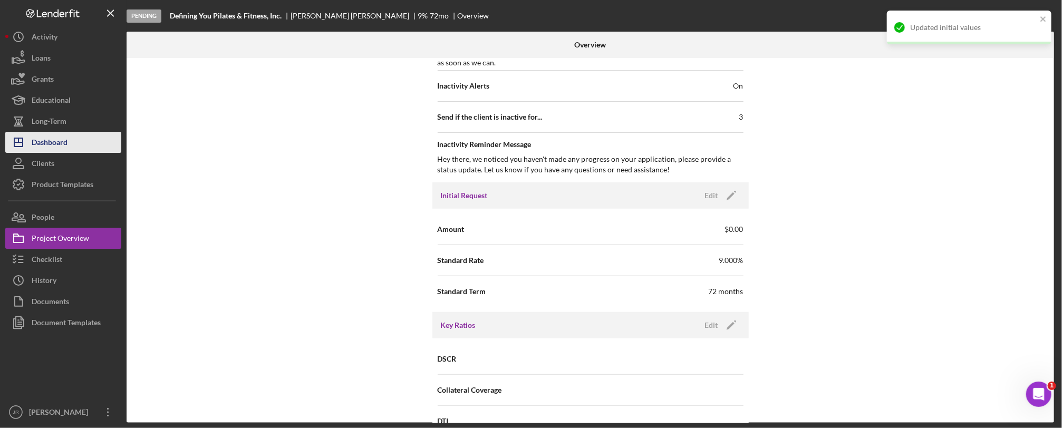
click at [80, 141] on button "Icon/Dashboard Dashboard" at bounding box center [63, 142] width 116 height 21
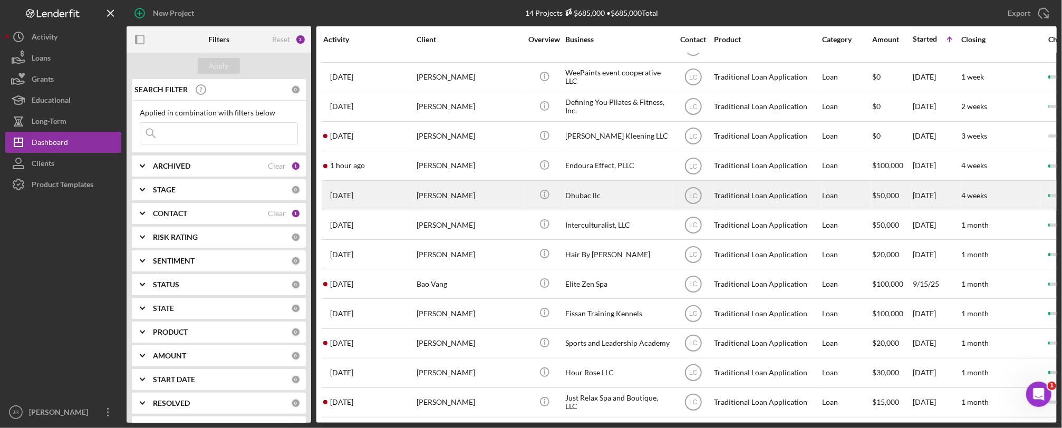
scroll to position [64, 0]
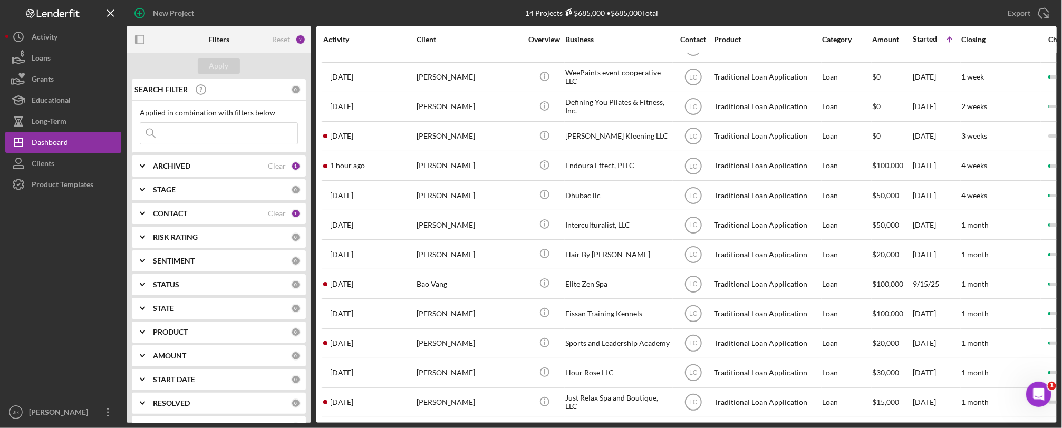
click at [170, 206] on div "CONTACT Clear 1" at bounding box center [227, 213] width 148 height 21
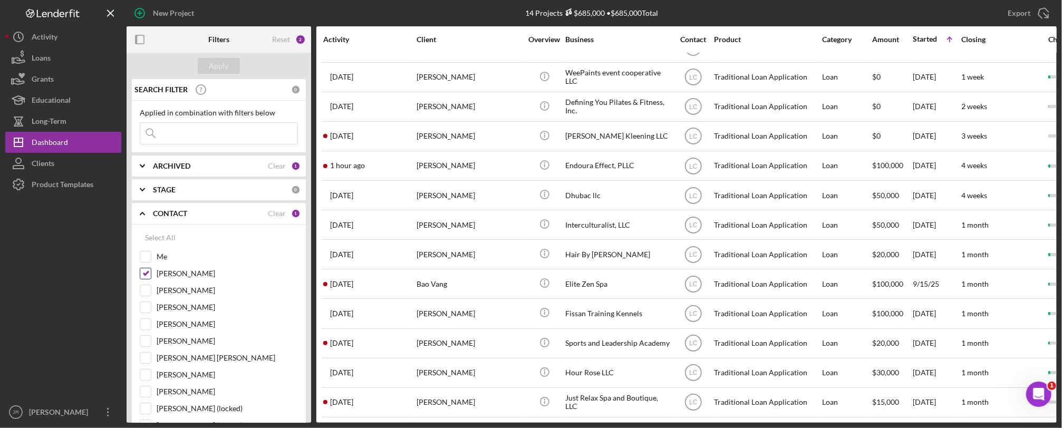
click at [146, 273] on input "[PERSON_NAME]" at bounding box center [145, 273] width 11 height 11
checkbox input "false"
click at [146, 309] on input "[PERSON_NAME]" at bounding box center [145, 307] width 11 height 11
checkbox input "true"
click at [217, 72] on div "Apply" at bounding box center [219, 66] width 20 height 16
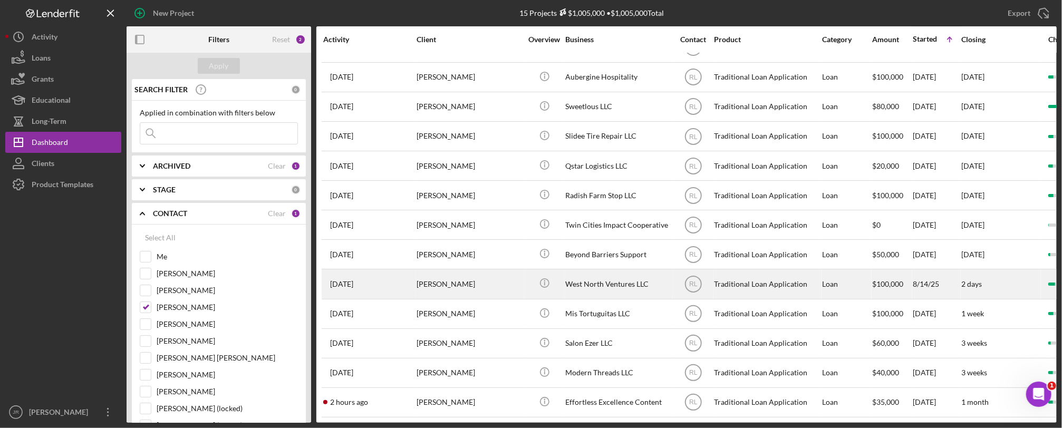
scroll to position [35, 0]
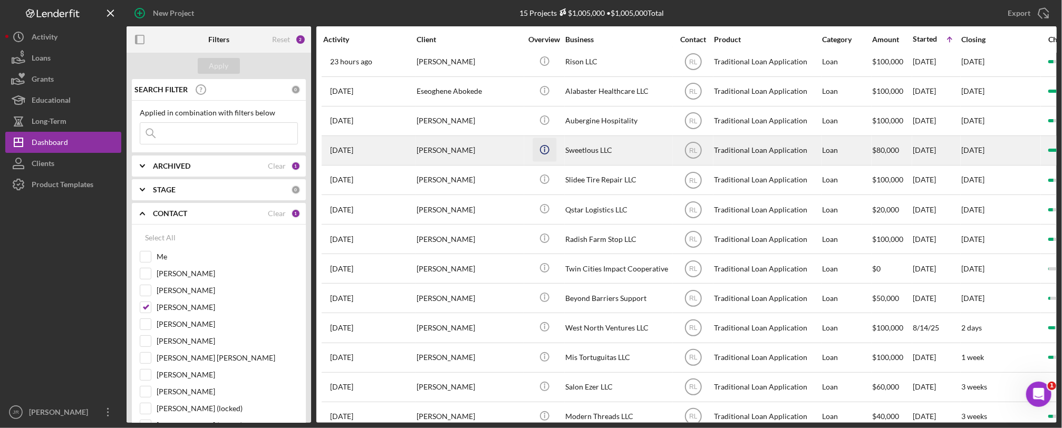
click at [550, 149] on icon "Icon/Info" at bounding box center [544, 150] width 24 height 24
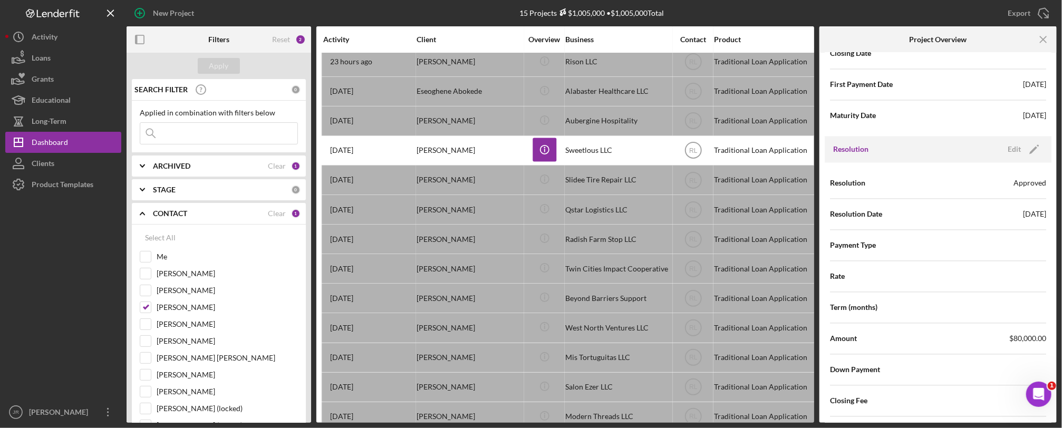
scroll to position [1247, 0]
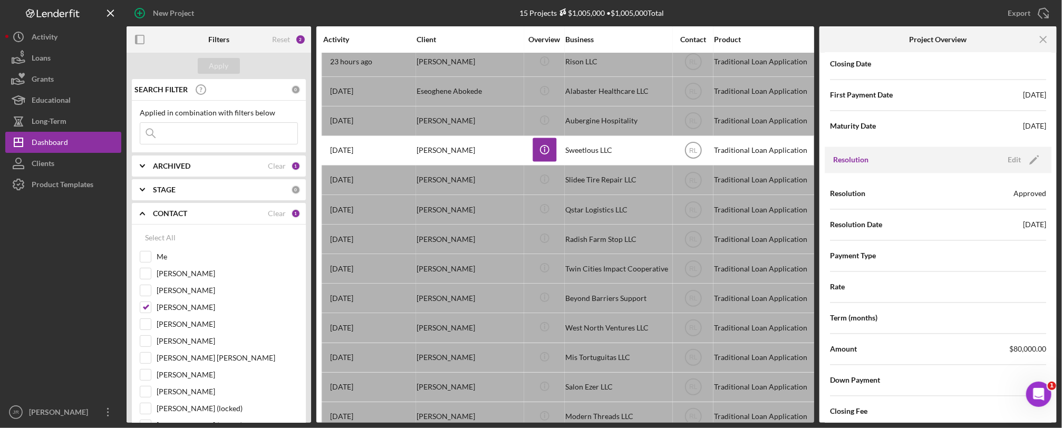
click at [743, 12] on div "15 Projects $1,005,000 • $1,005,000 Total" at bounding box center [591, 13] width 310 height 26
click at [885, 37] on icon "Icon/Menu Close" at bounding box center [1044, 40] width 24 height 24
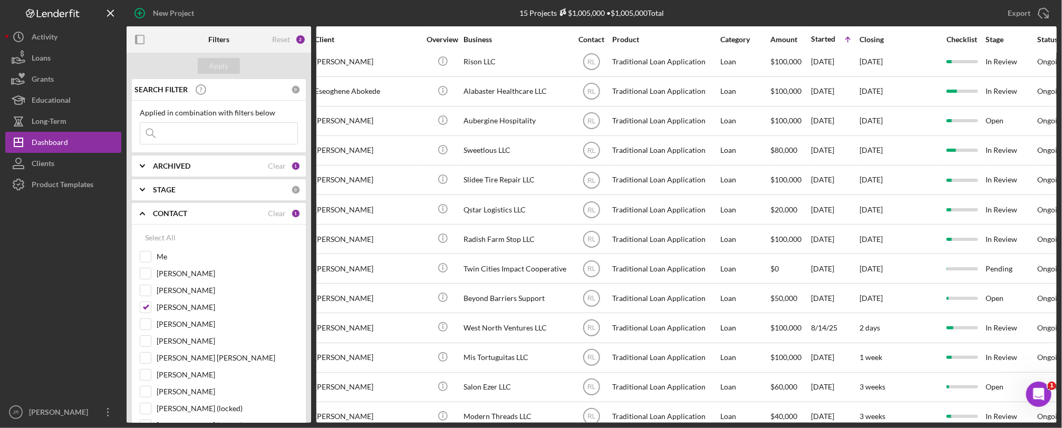
scroll to position [35, 0]
